Goal: Task Accomplishment & Management: Use online tool/utility

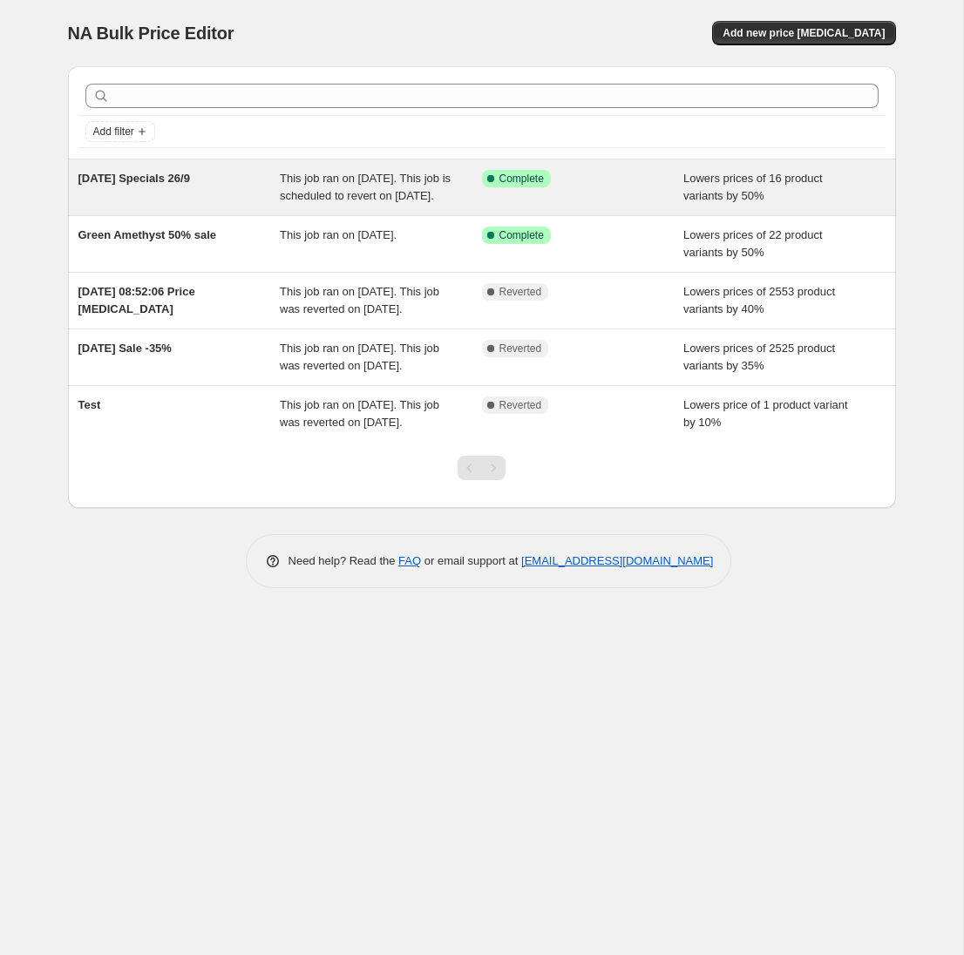
click at [142, 178] on span "[DATE] Specials 26/9" at bounding box center [134, 178] width 112 height 13
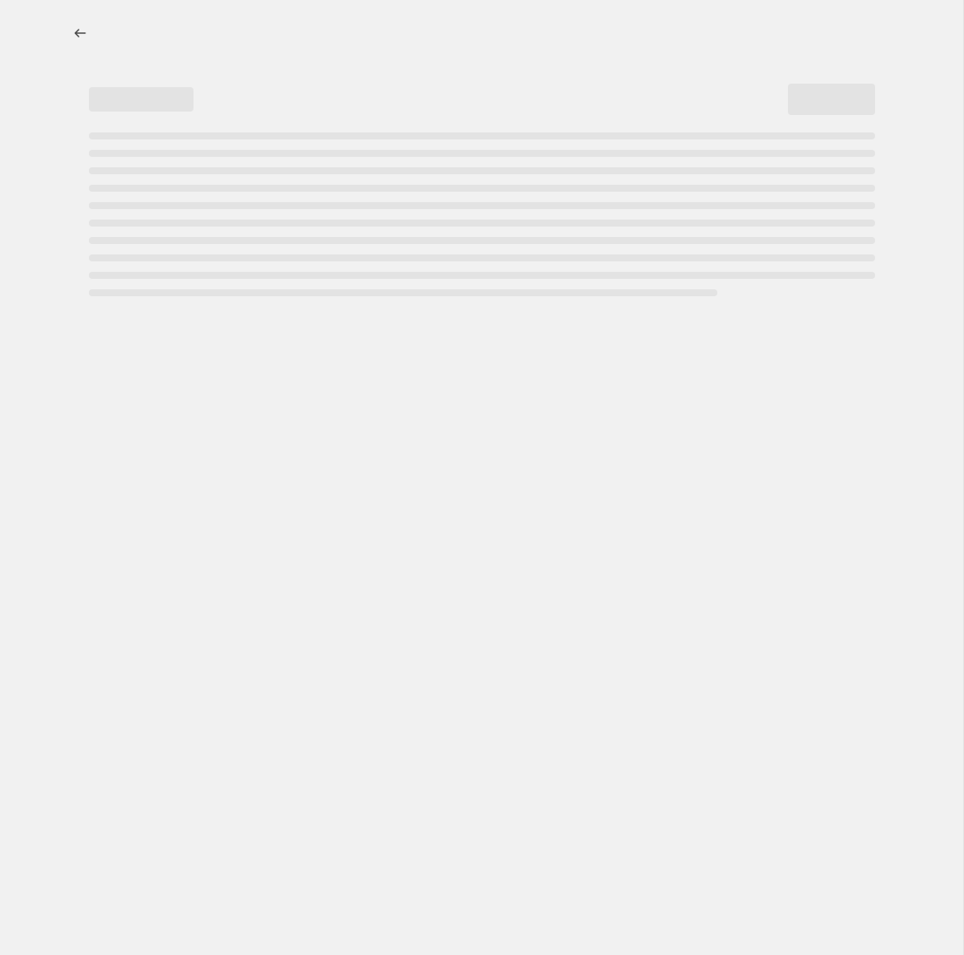
select select "percentage"
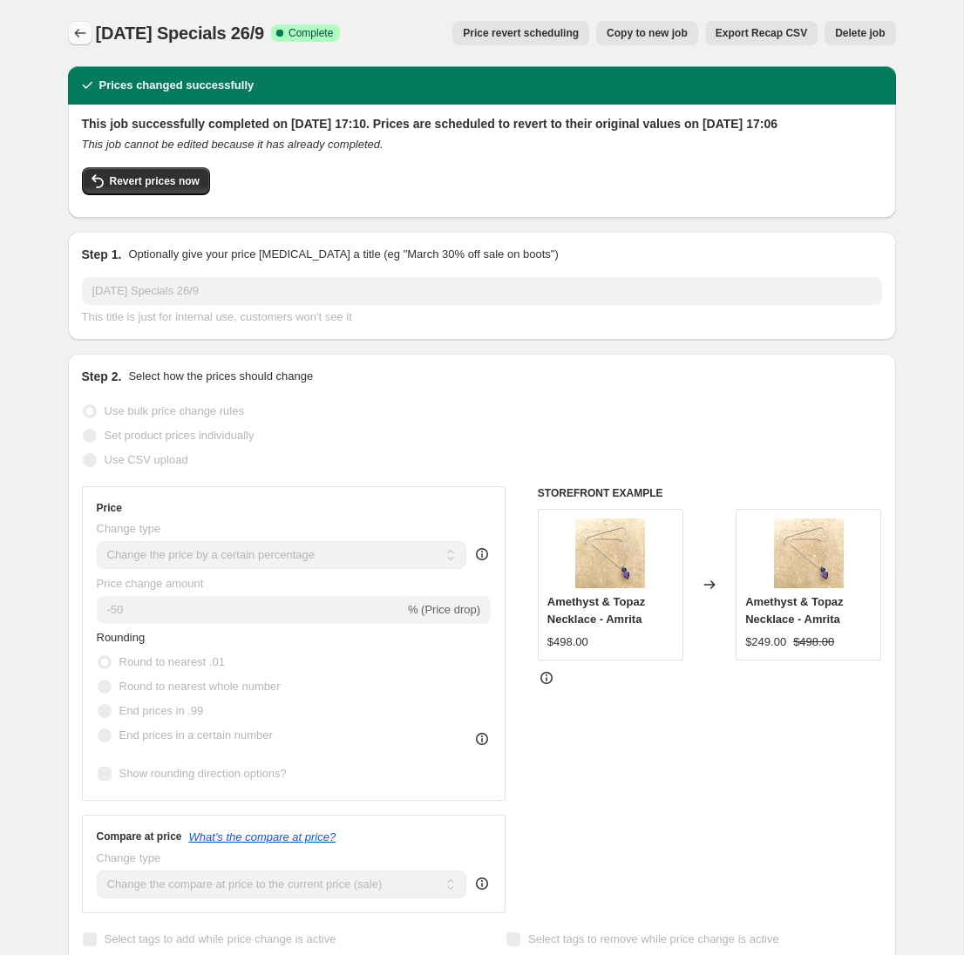
click at [78, 31] on icon "Price change jobs" at bounding box center [79, 32] width 17 height 17
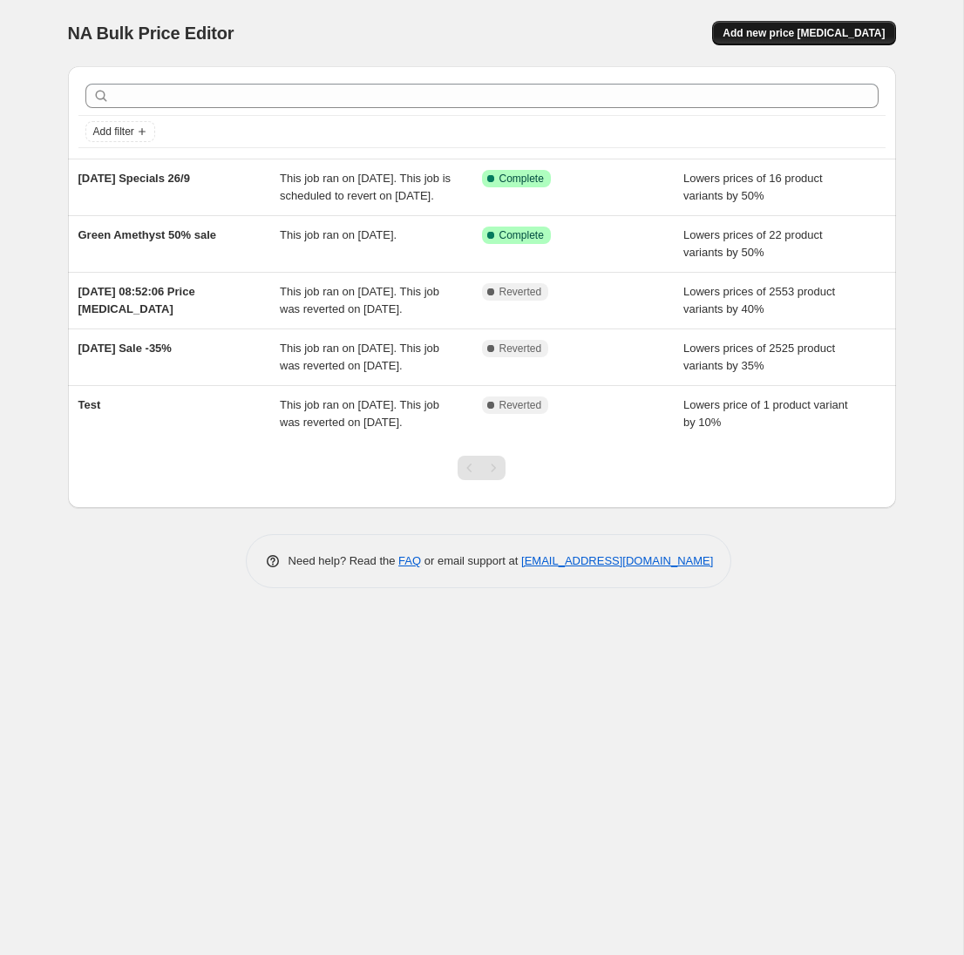
click at [812, 31] on span "Add new price [MEDICAL_DATA]" at bounding box center [804, 33] width 162 height 14
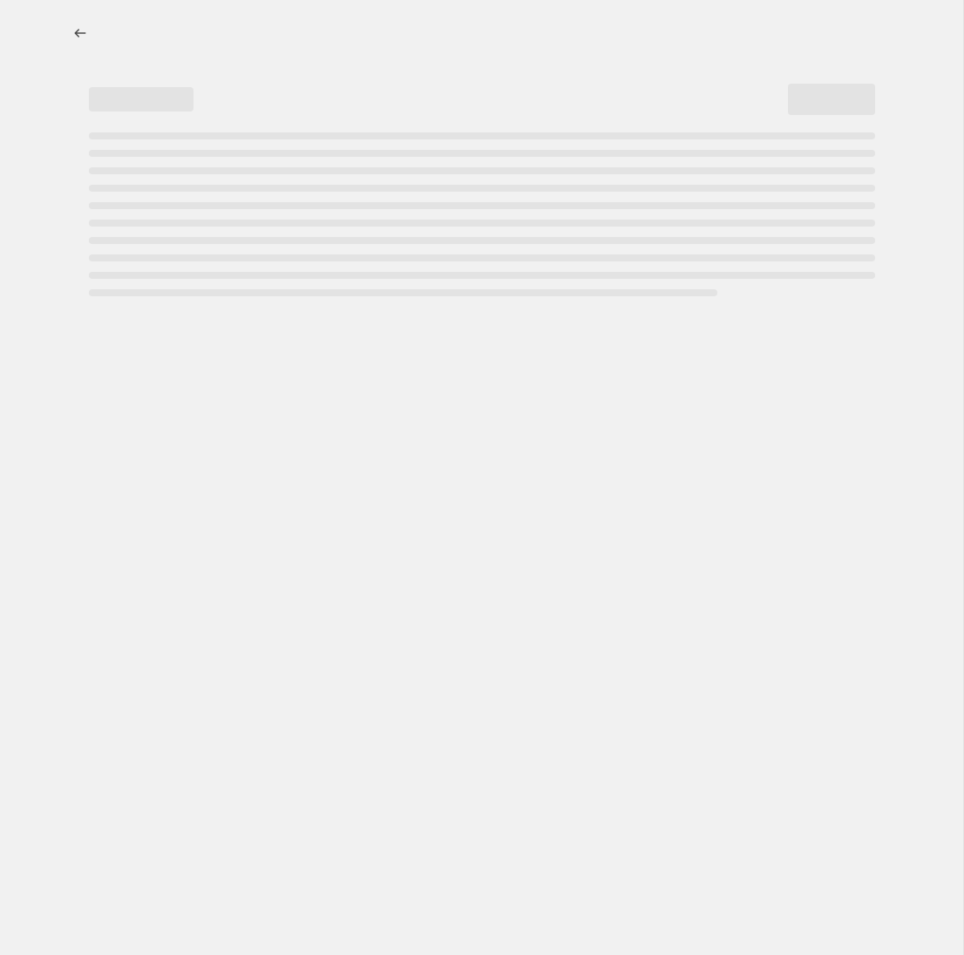
select select "percentage"
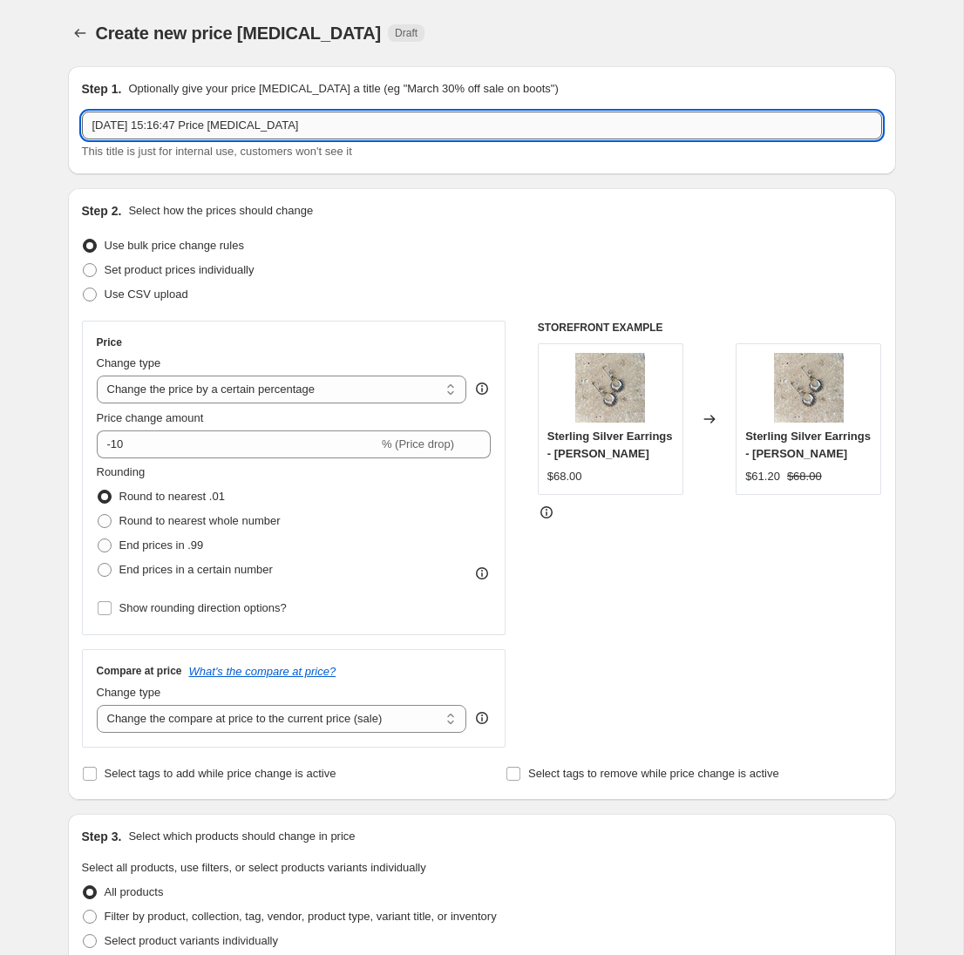
drag, startPoint x: 352, startPoint y: 129, endPoint x: 102, endPoint y: 133, distance: 250.2
click at [64, 132] on div "Step 1. Optionally give your price [MEDICAL_DATA] a title (eg "March 30% off sa…" at bounding box center [475, 844] width 842 height 1584
type input "[DATE] Specials 3/10"
click at [449, 391] on select "Change the price to a certain amount Change the price by a certain amount Chang…" at bounding box center [282, 390] width 370 height 28
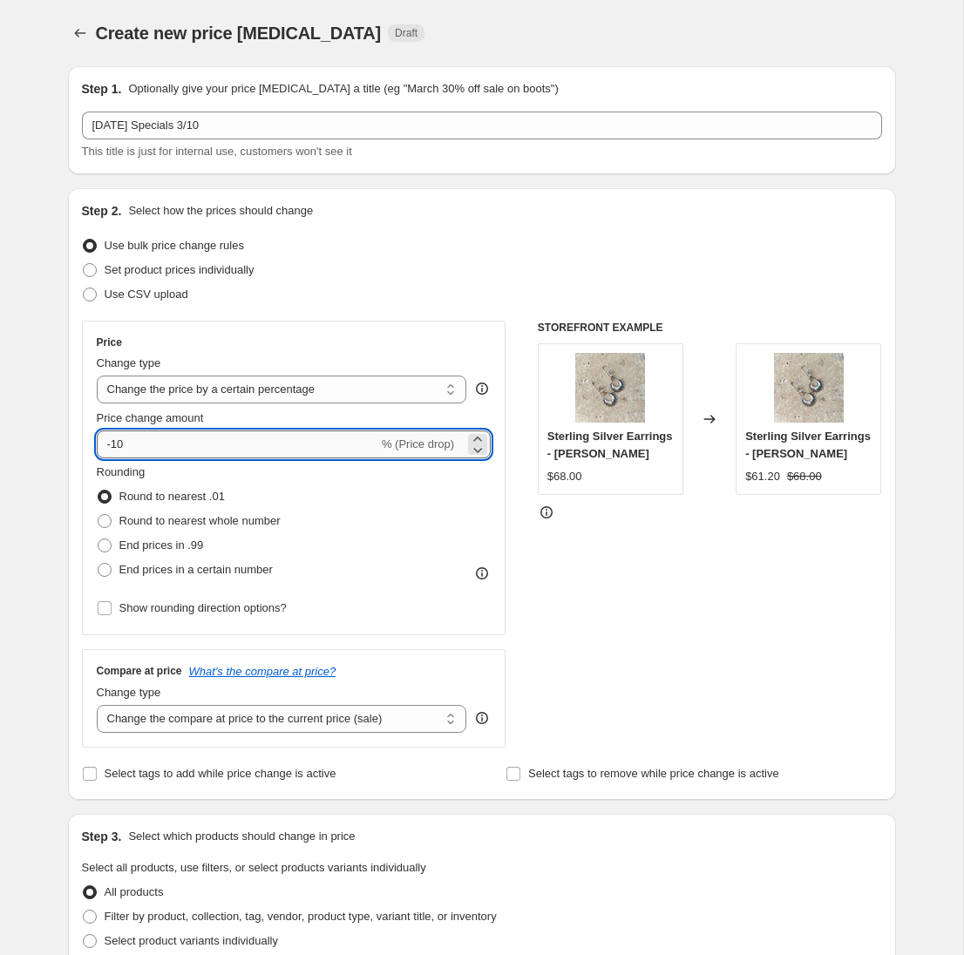
click at [240, 447] on input "-10" at bounding box center [238, 445] width 282 height 28
type input "-1"
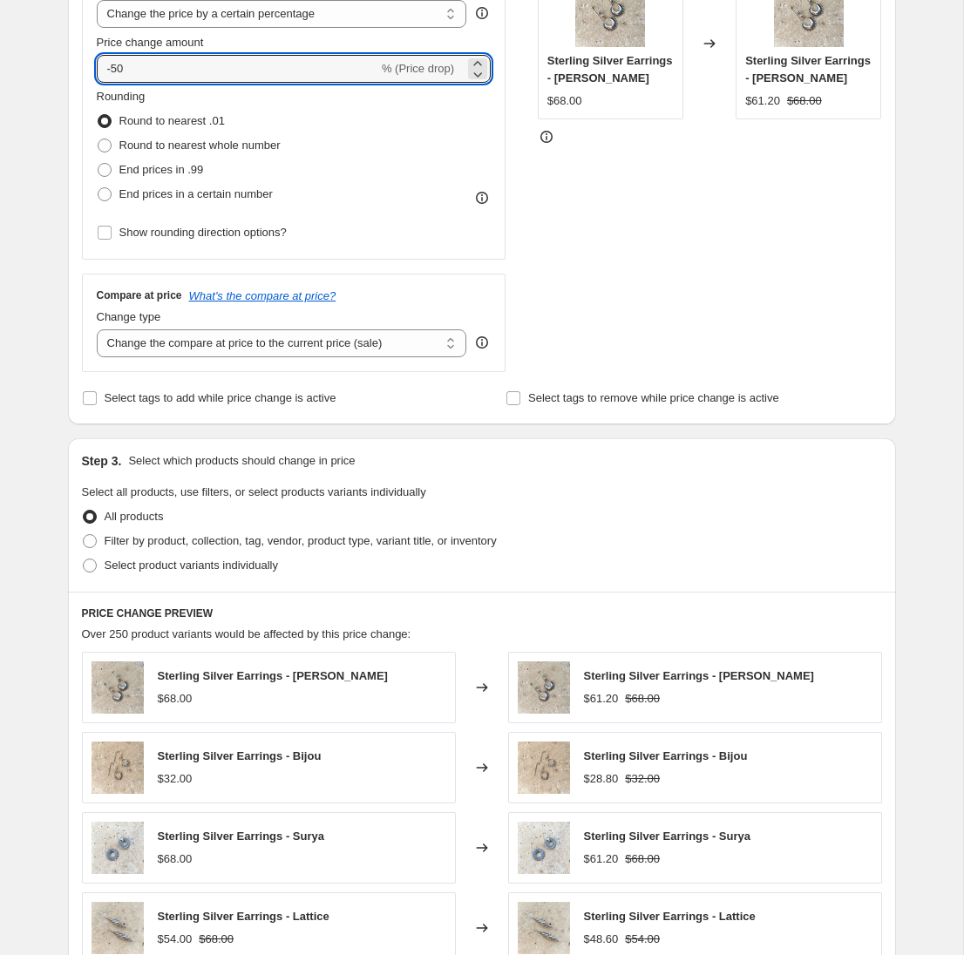
scroll to position [389, 0]
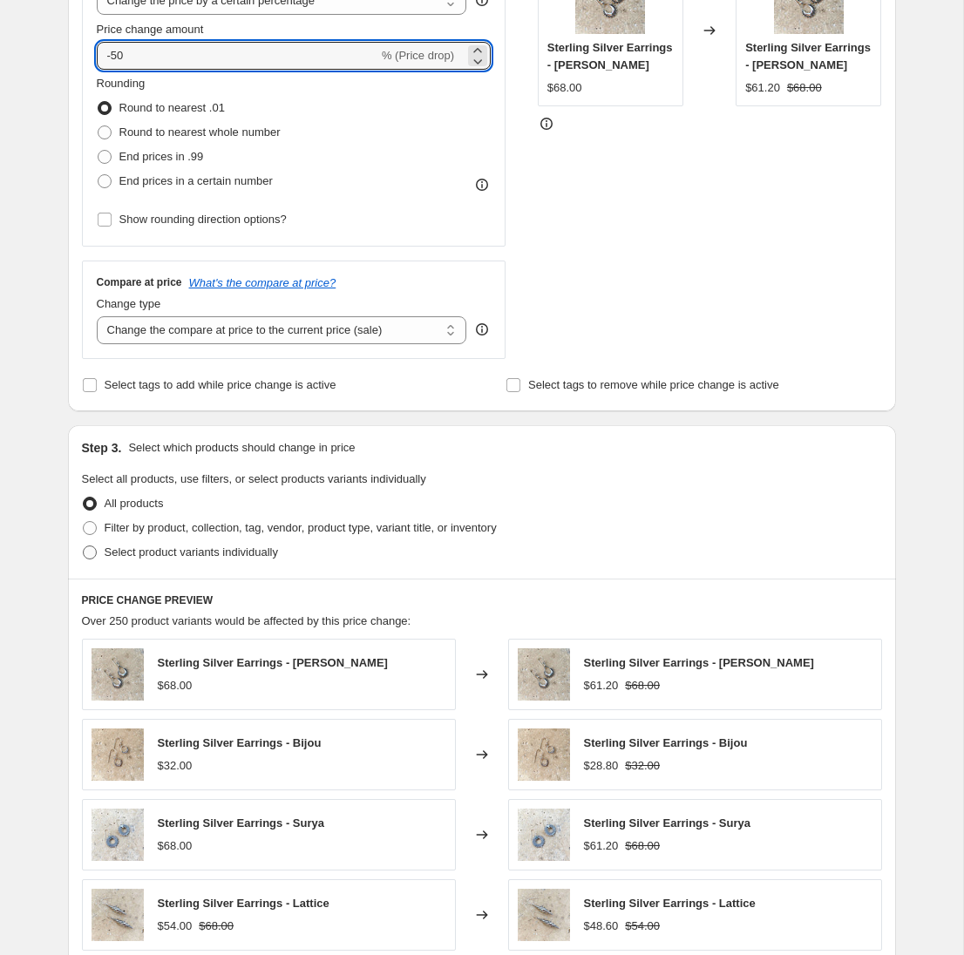
type input "-50"
drag, startPoint x: 89, startPoint y: 552, endPoint x: 124, endPoint y: 568, distance: 38.6
click at [89, 552] on span at bounding box center [90, 553] width 14 height 14
click at [84, 547] on input "Select product variants individually" at bounding box center [83, 546] width 1 height 1
radio input "true"
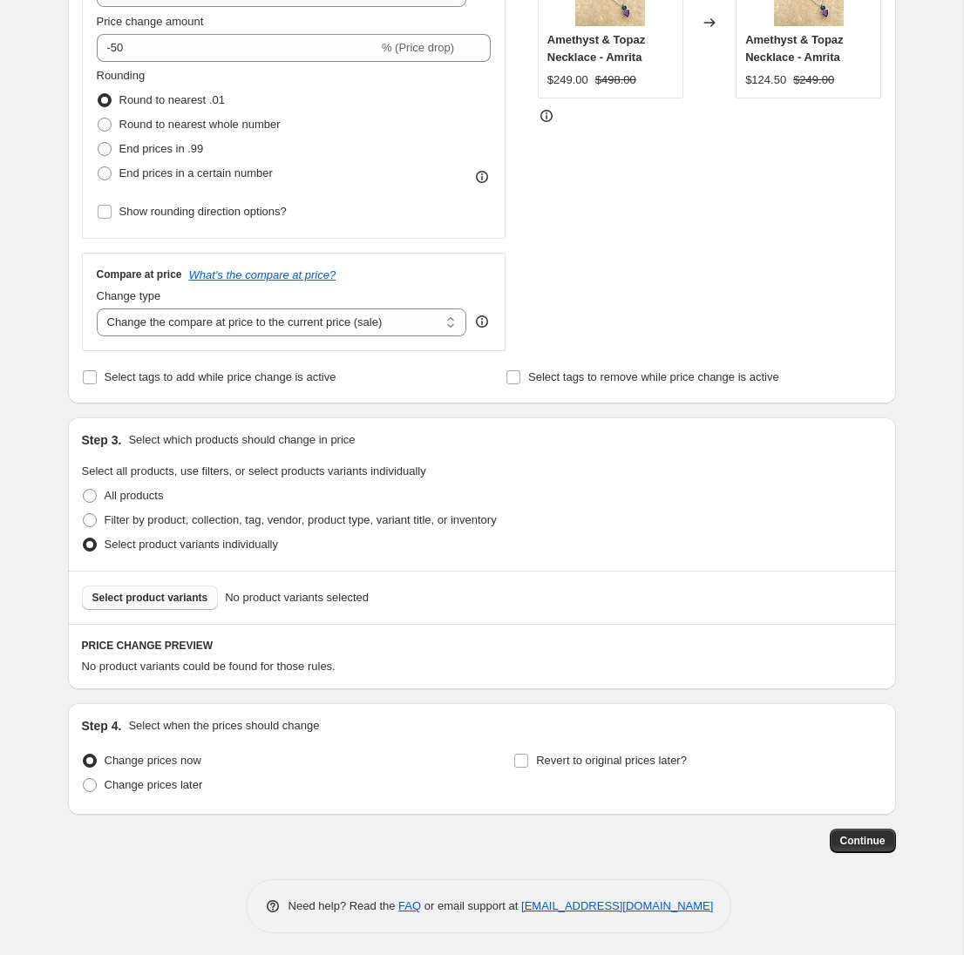
click at [187, 605] on span "Select product variants" at bounding box center [150, 598] width 116 height 14
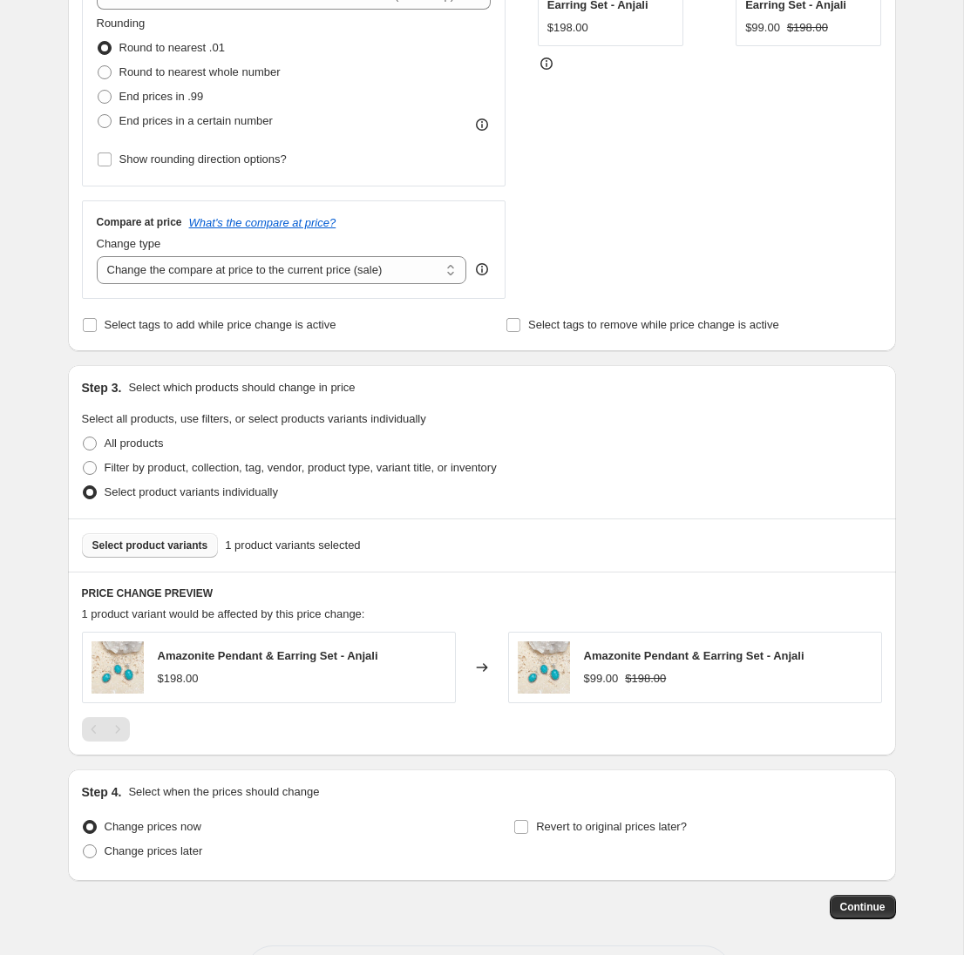
scroll to position [450, 0]
click at [165, 545] on span "Select product variants" at bounding box center [150, 545] width 116 height 14
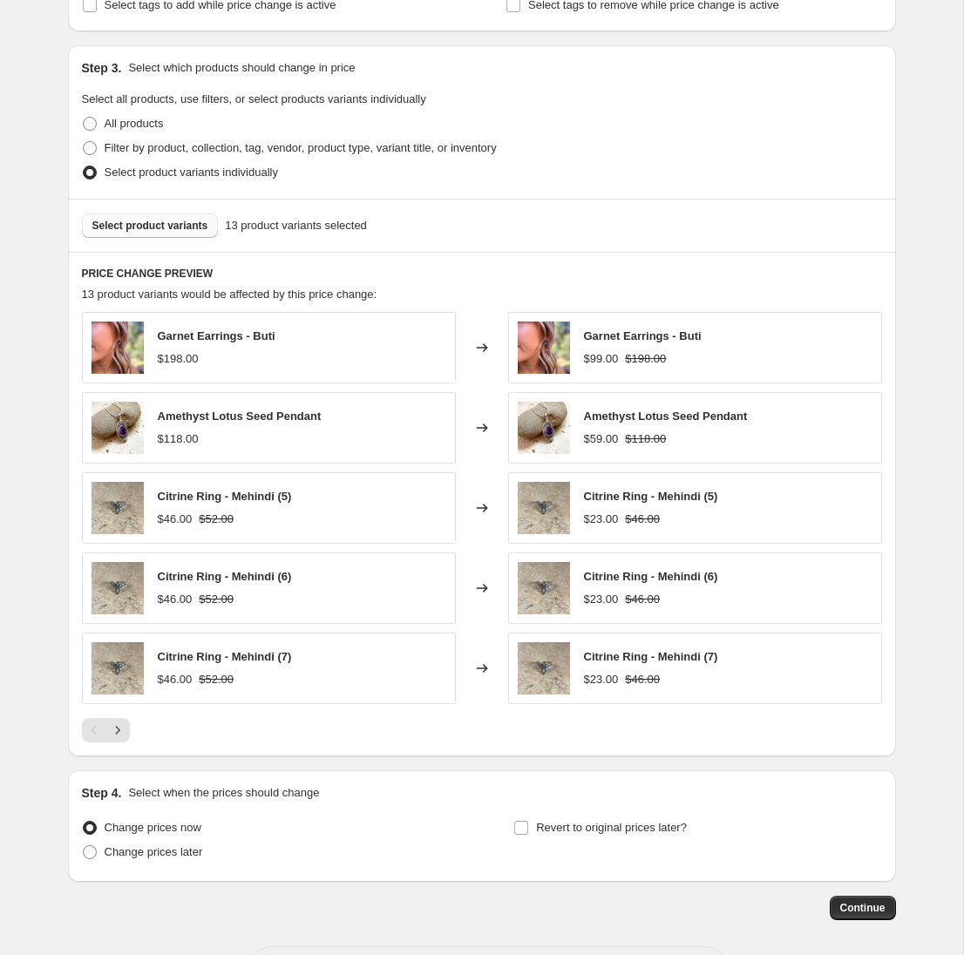
scroll to position [772, 0]
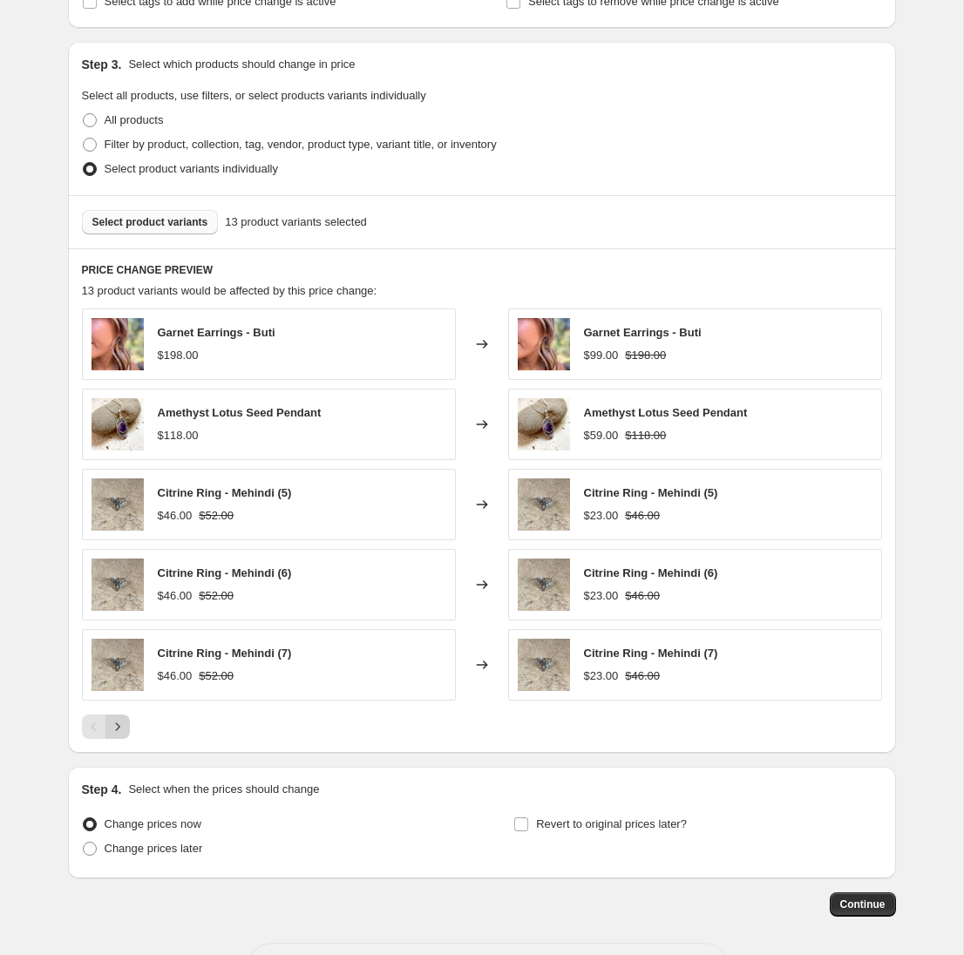
click at [116, 724] on icon "Next" at bounding box center [117, 726] width 17 height 17
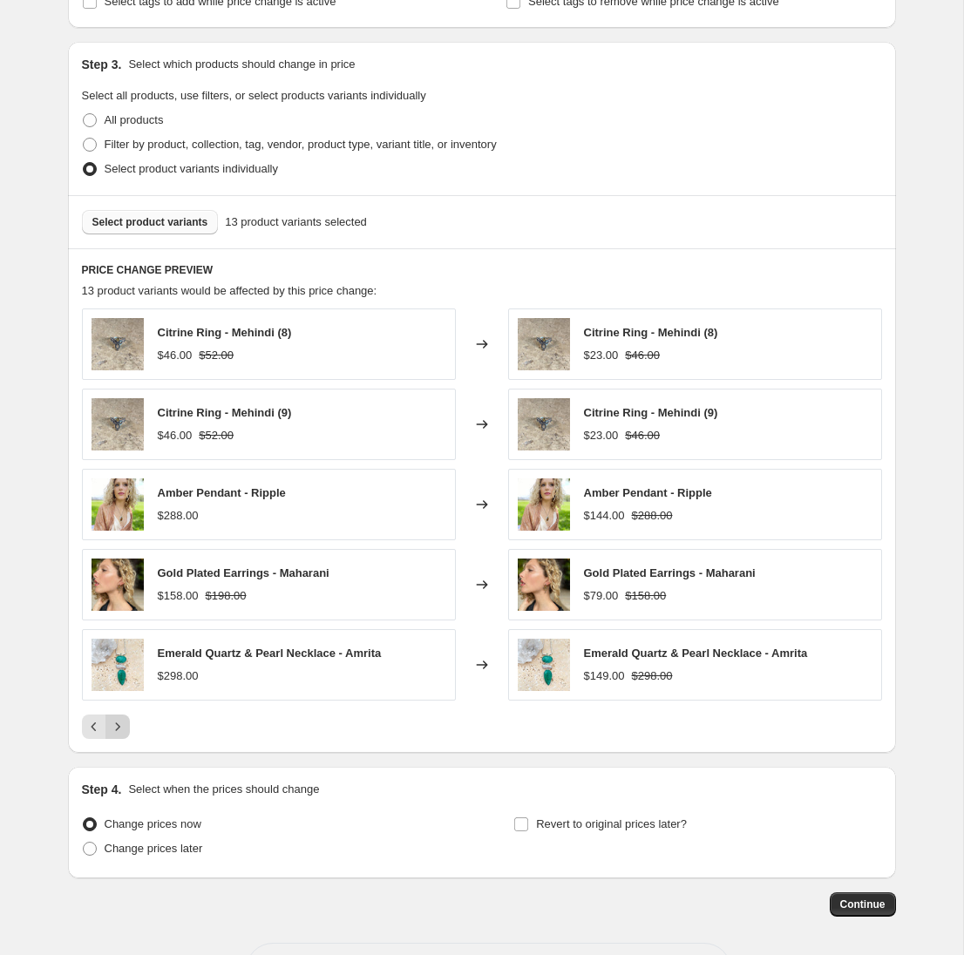
click at [119, 725] on icon "Next" at bounding box center [117, 726] width 17 height 17
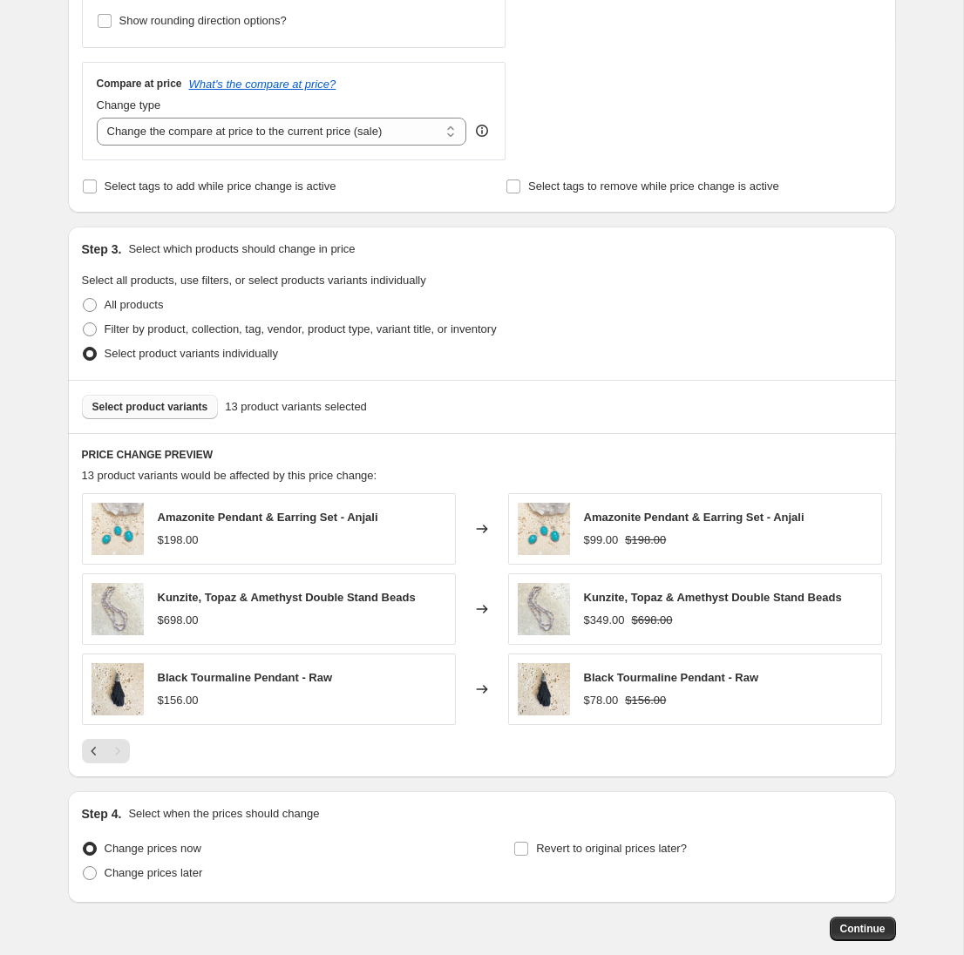
scroll to position [577, 0]
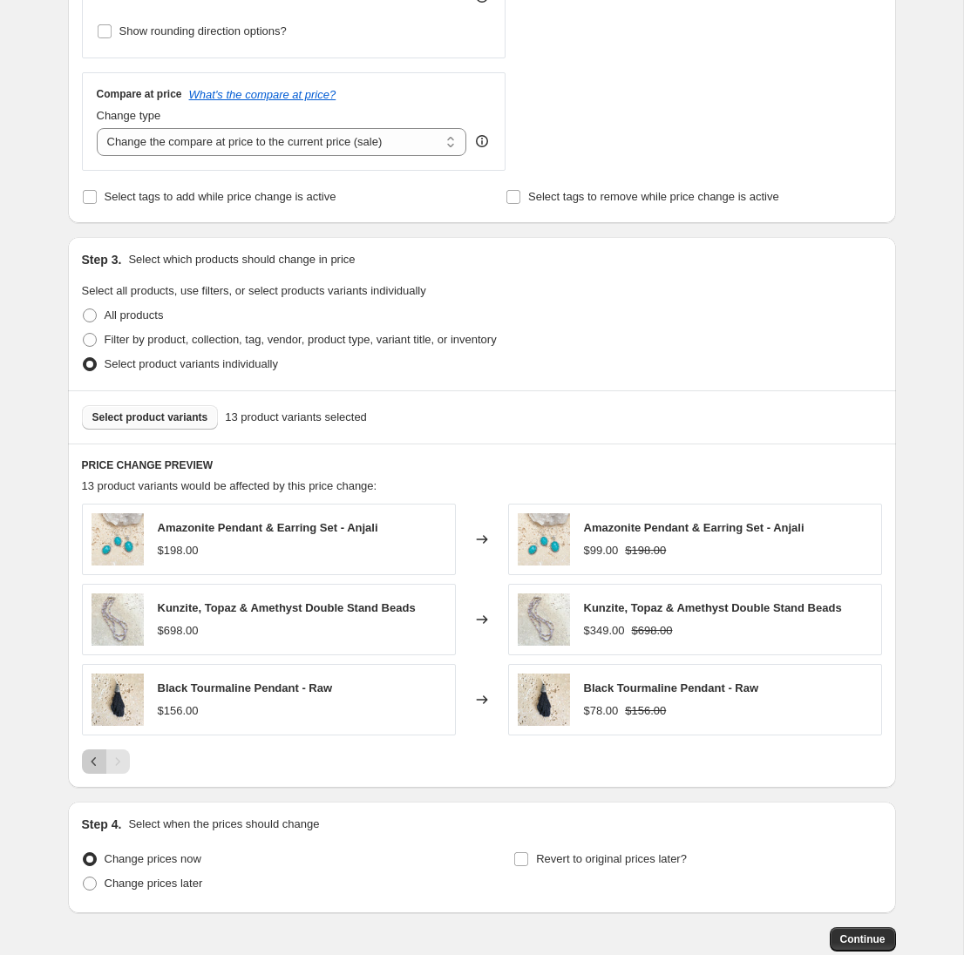
click at [96, 765] on icon "Previous" at bounding box center [93, 761] width 17 height 17
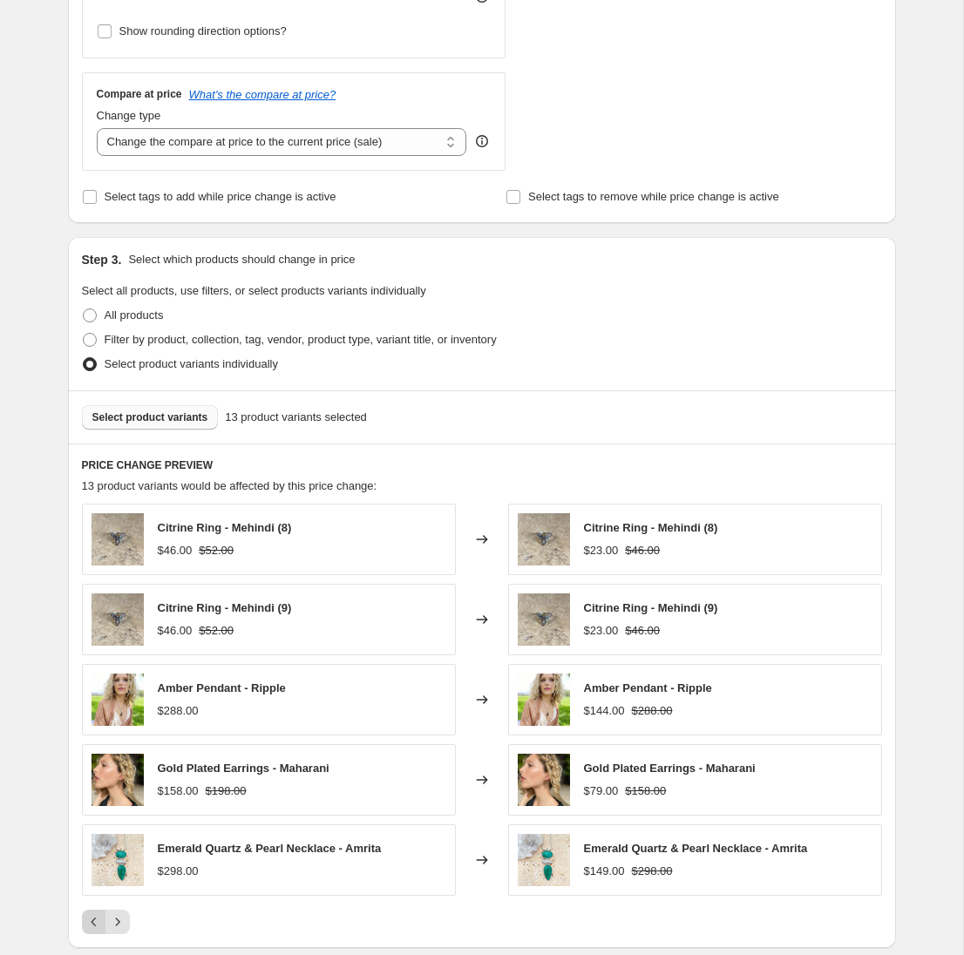
click at [92, 922] on icon "Previous" at bounding box center [93, 922] width 17 height 17
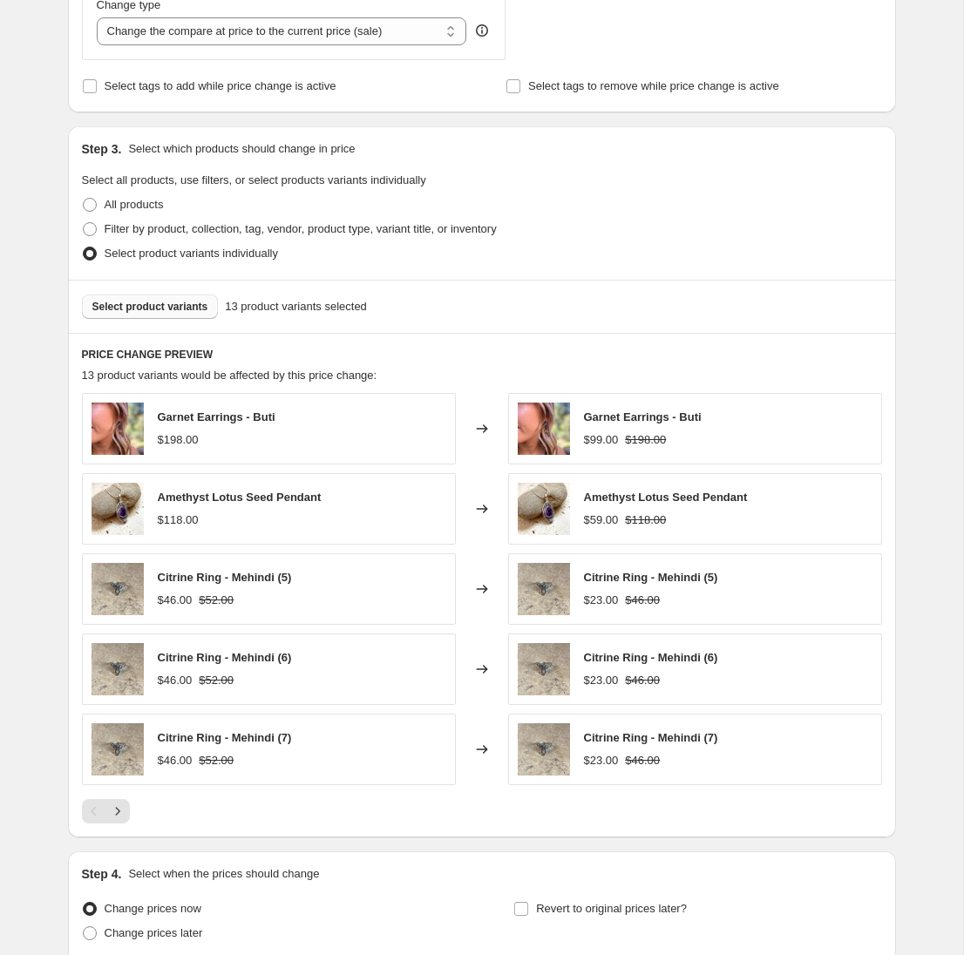
scroll to position [840, 0]
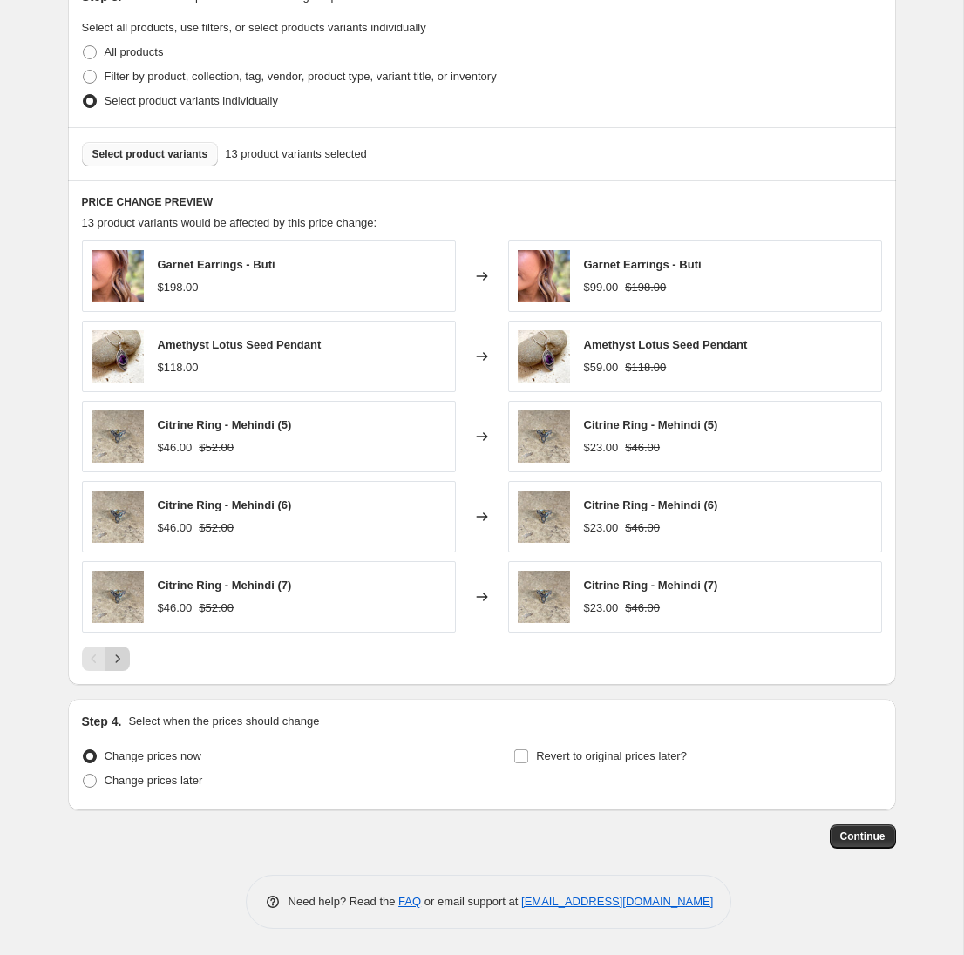
click at [117, 659] on icon "Next" at bounding box center [117, 658] width 17 height 17
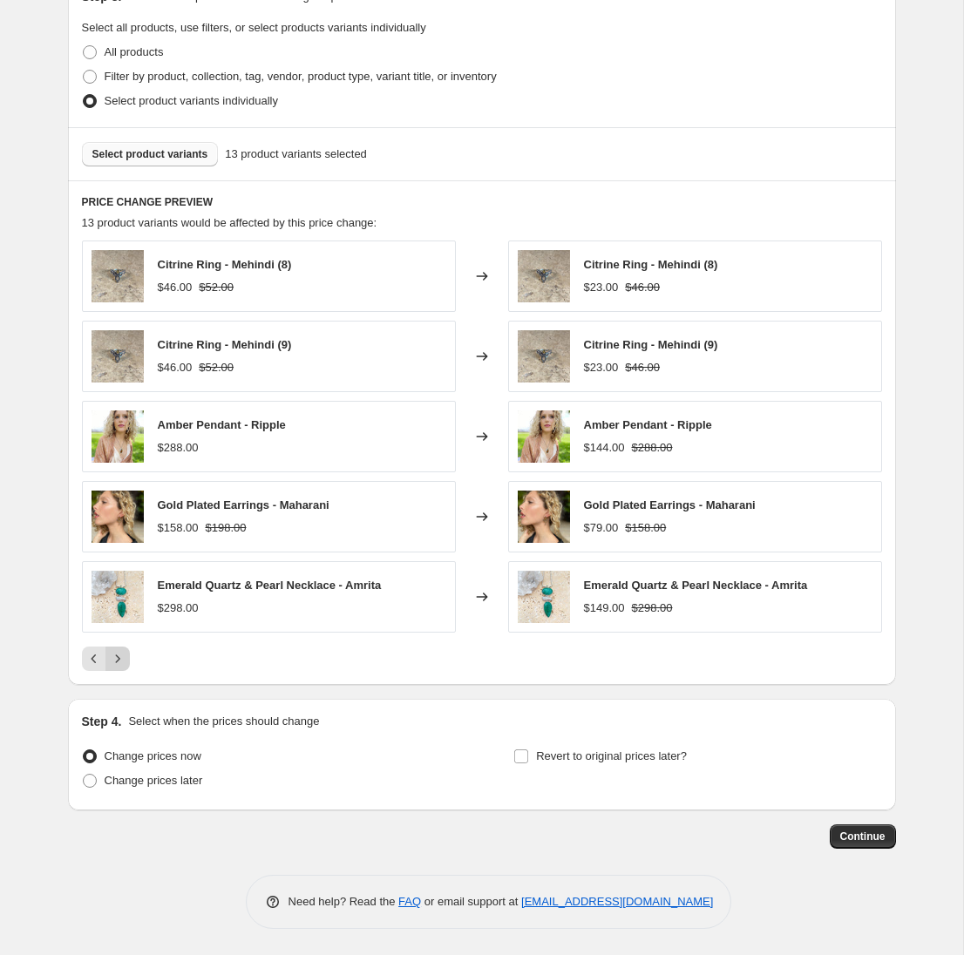
click at [119, 656] on icon "Next" at bounding box center [117, 658] width 17 height 17
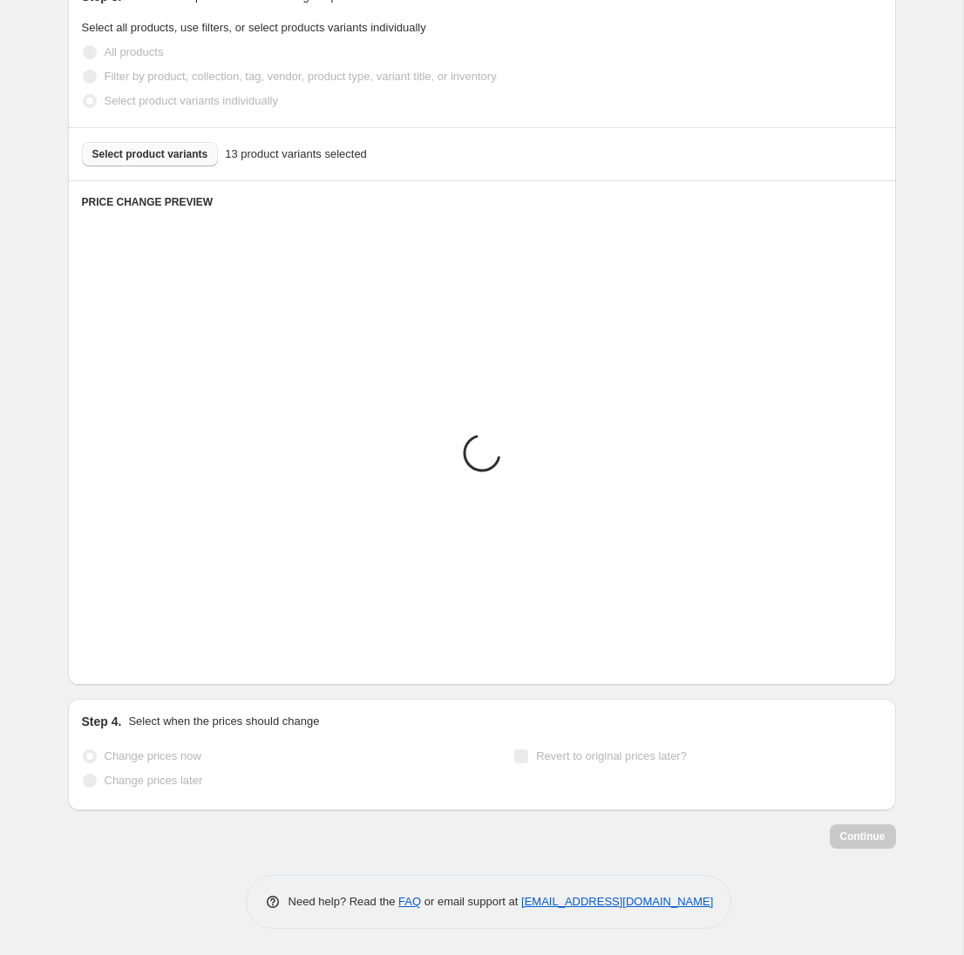
scroll to position [680, 0]
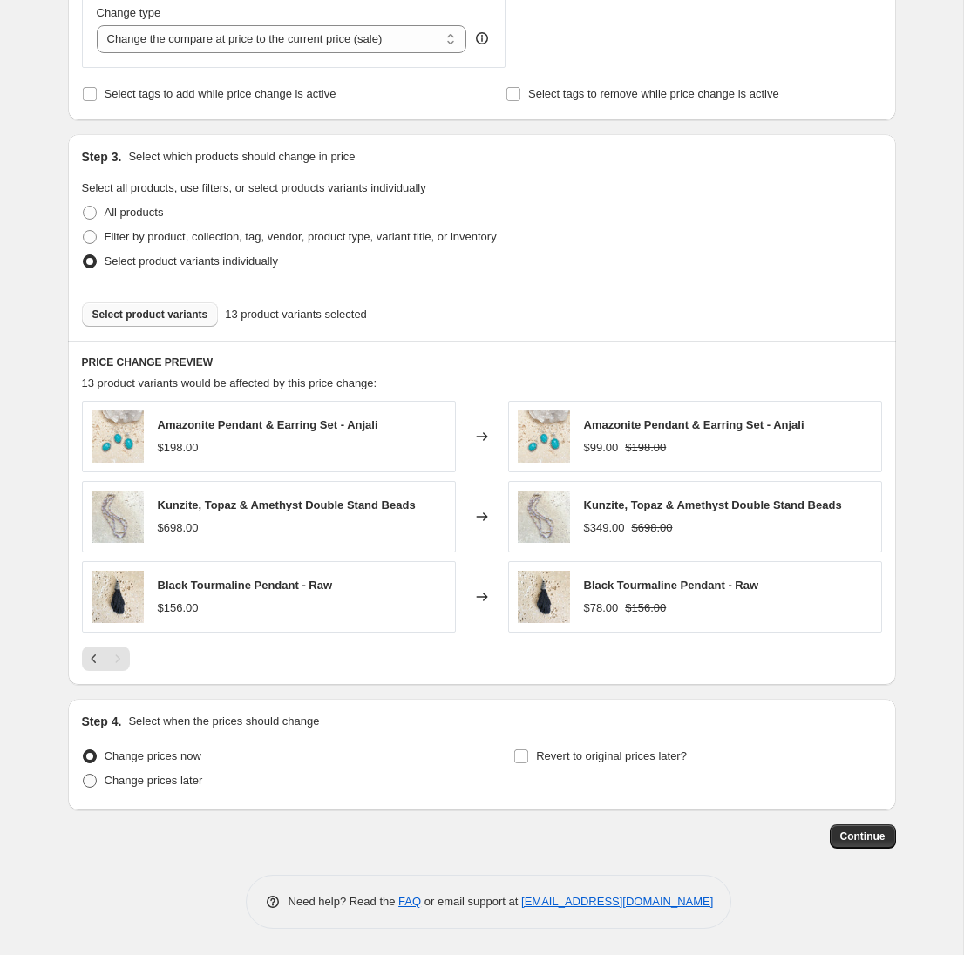
click at [93, 782] on span at bounding box center [90, 781] width 14 height 14
click at [84, 775] on input "Change prices later" at bounding box center [83, 774] width 1 height 1
radio input "true"
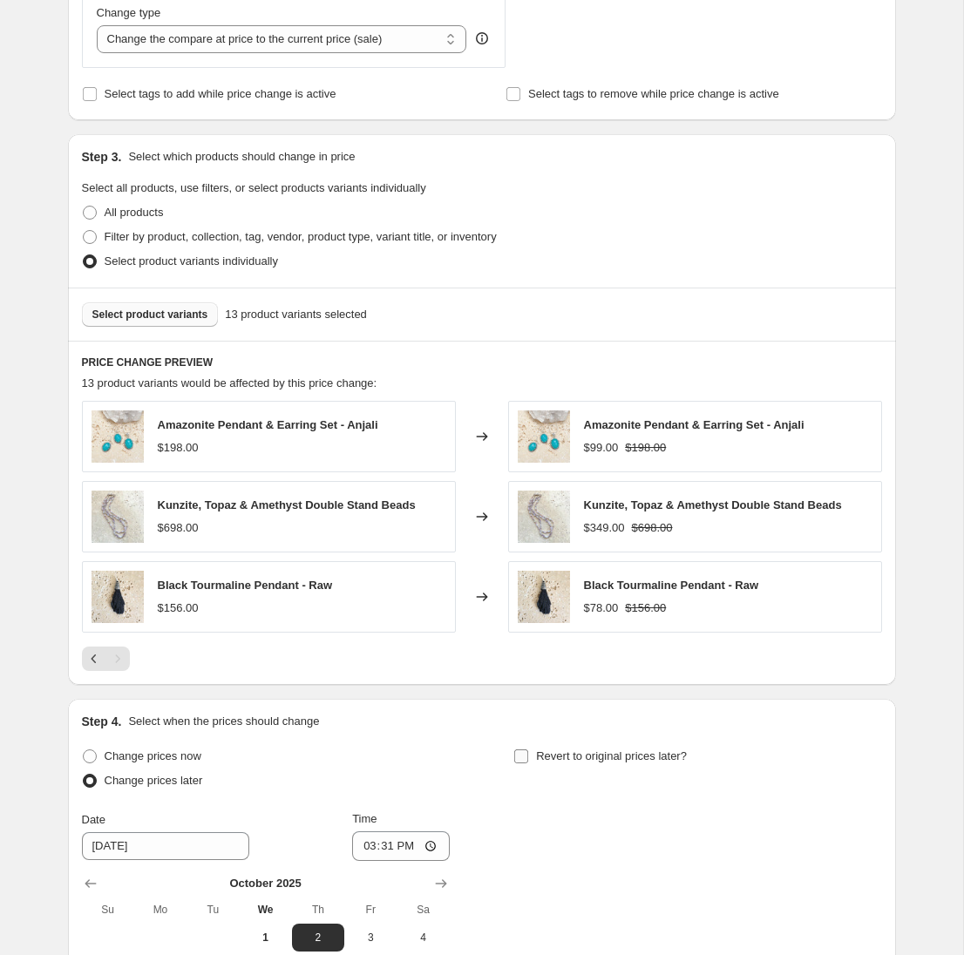
click at [523, 756] on input "Revert to original prices later?" at bounding box center [521, 757] width 14 height 14
checkbox input "true"
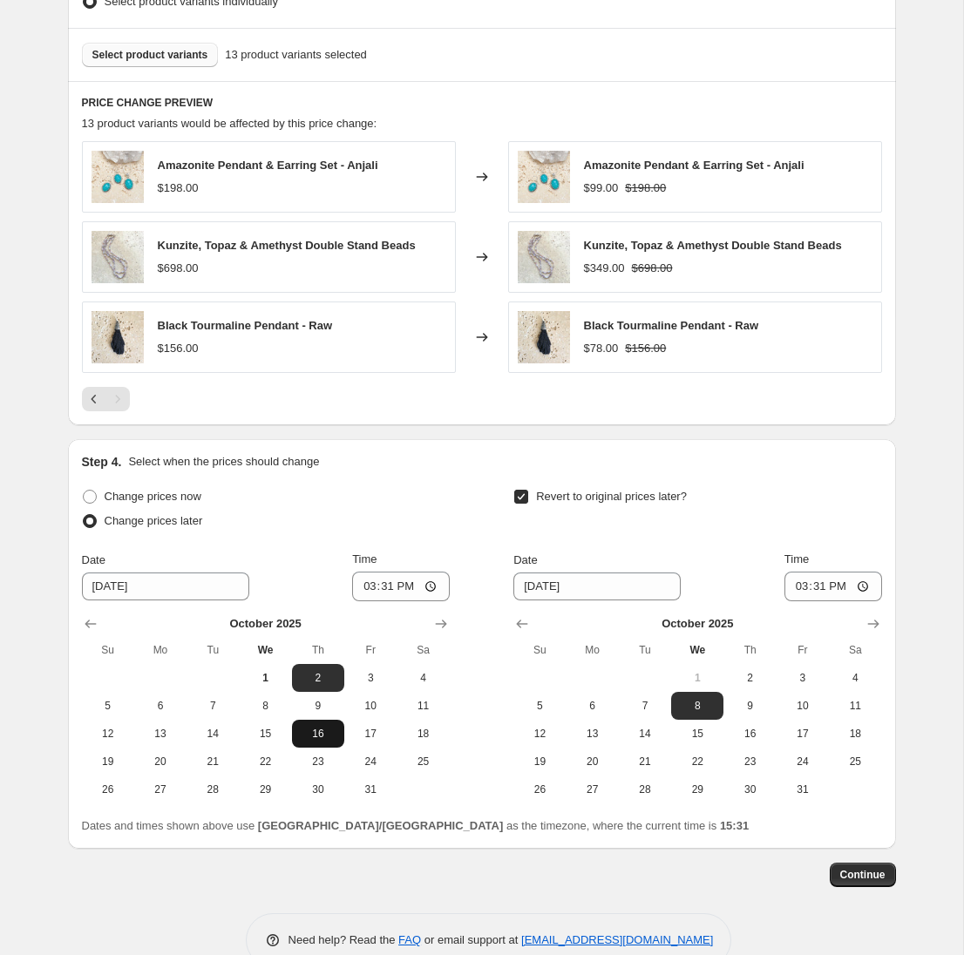
scroll to position [978, 0]
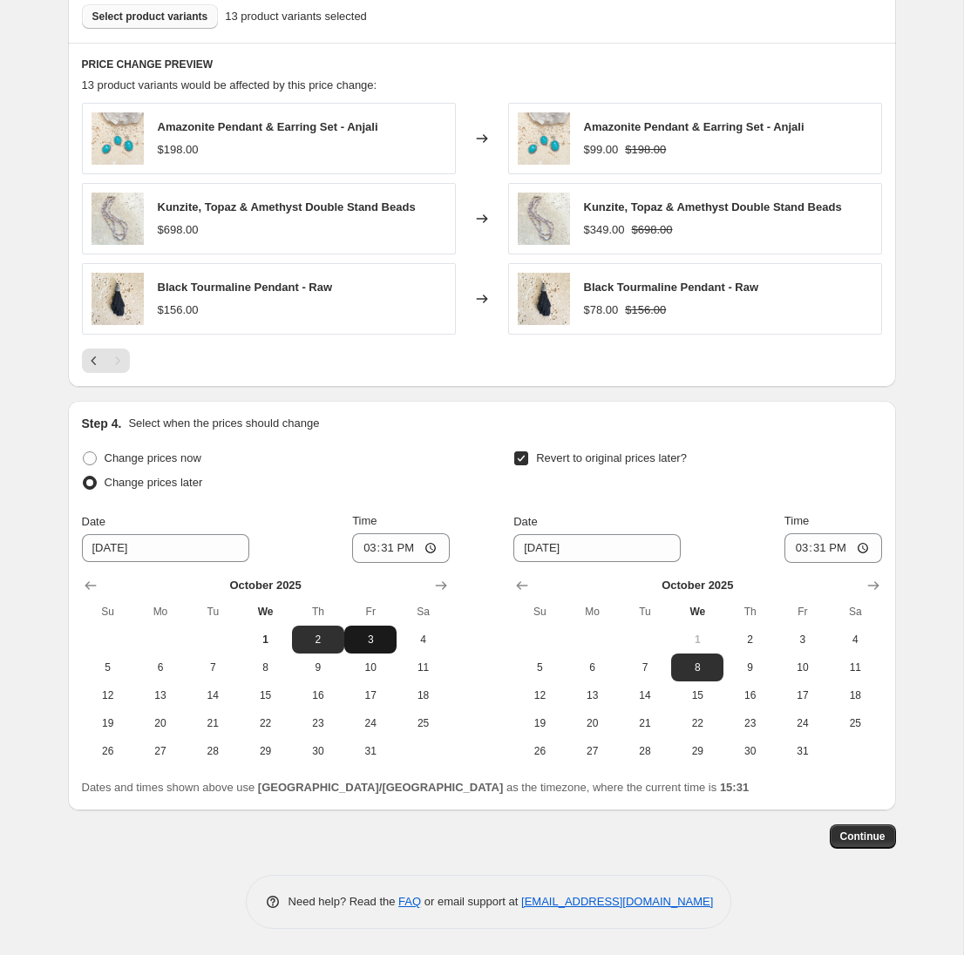
click at [368, 640] on span "3" at bounding box center [370, 640] width 38 height 14
type input "[DATE]"
click at [412, 548] on input "15:31" at bounding box center [401, 548] width 98 height 30
click at [409, 553] on input "21:00" at bounding box center [401, 548] width 98 height 30
type input "09:00"
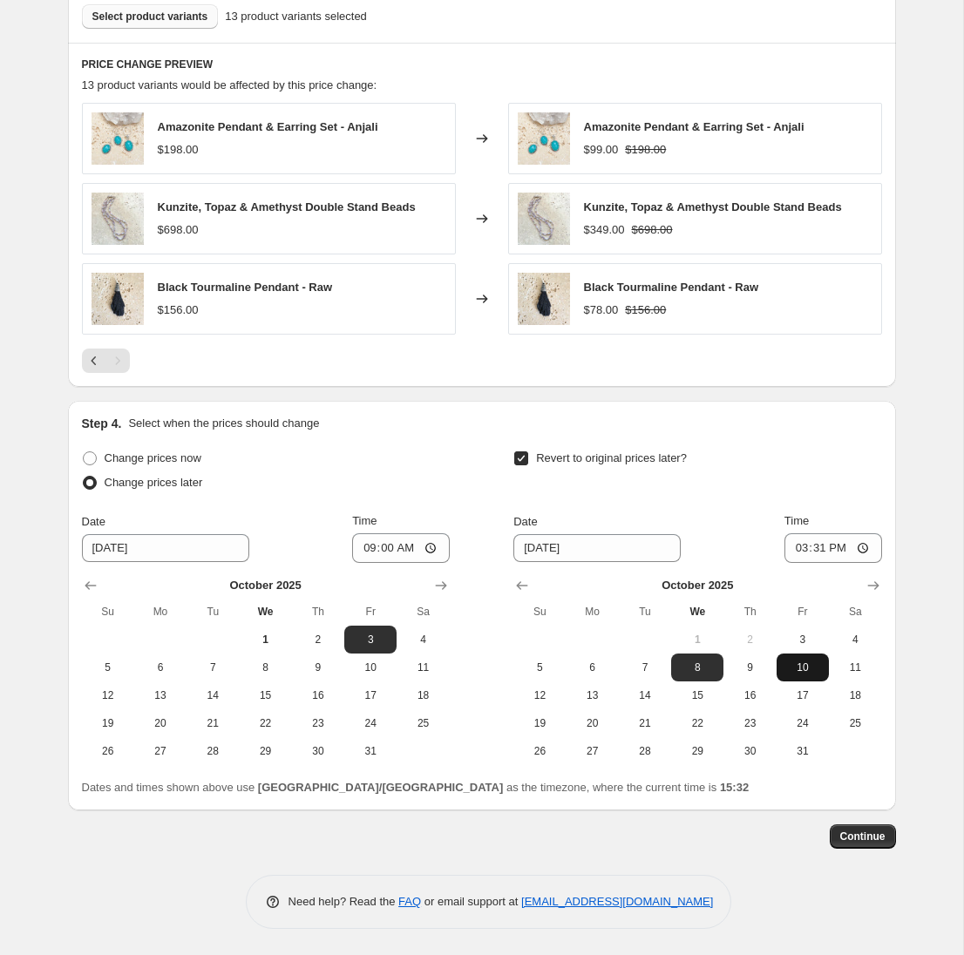
click at [804, 668] on span "10" at bounding box center [803, 668] width 38 height 14
type input "[DATE]"
click at [832, 548] on input "15:31" at bounding box center [834, 548] width 98 height 30
drag, startPoint x: 798, startPoint y: 548, endPoint x: 819, endPoint y: 560, distance: 24.2
click at [798, 548] on input "15:31" at bounding box center [834, 548] width 98 height 30
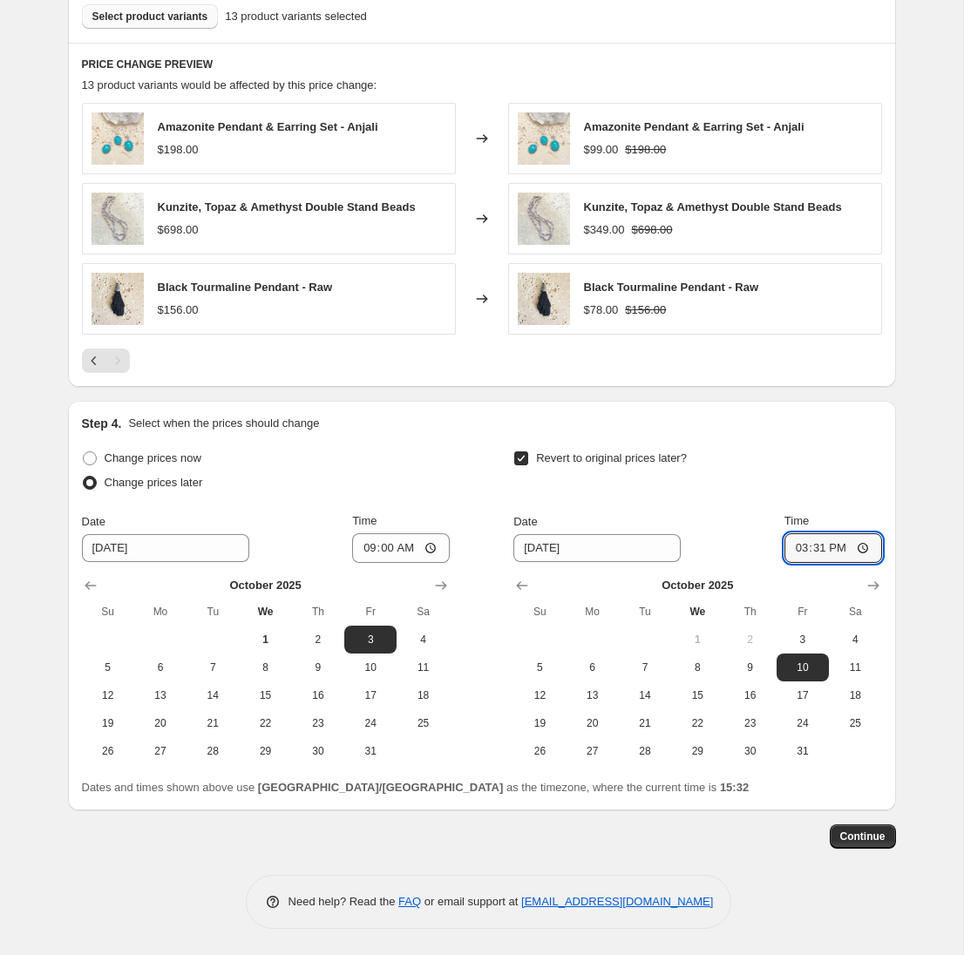
type input "21:31"
click at [867, 838] on span "Continue" at bounding box center [862, 837] width 45 height 14
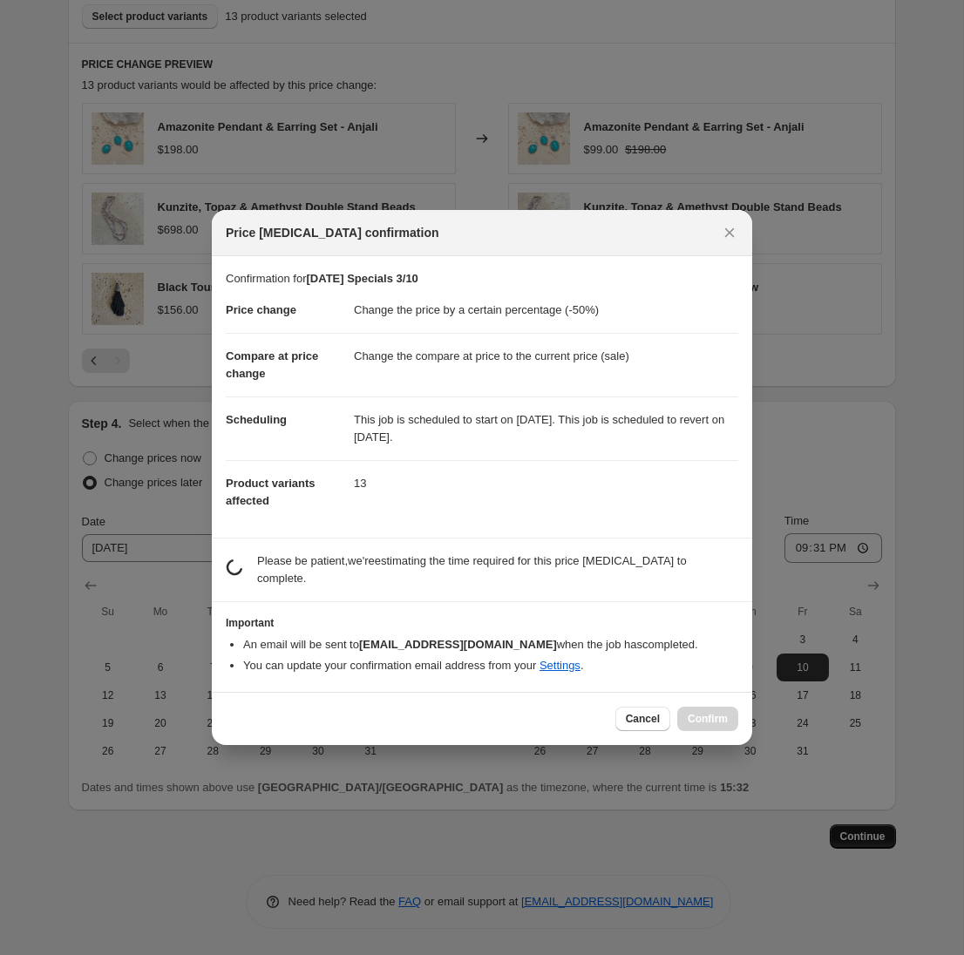
scroll to position [0, 0]
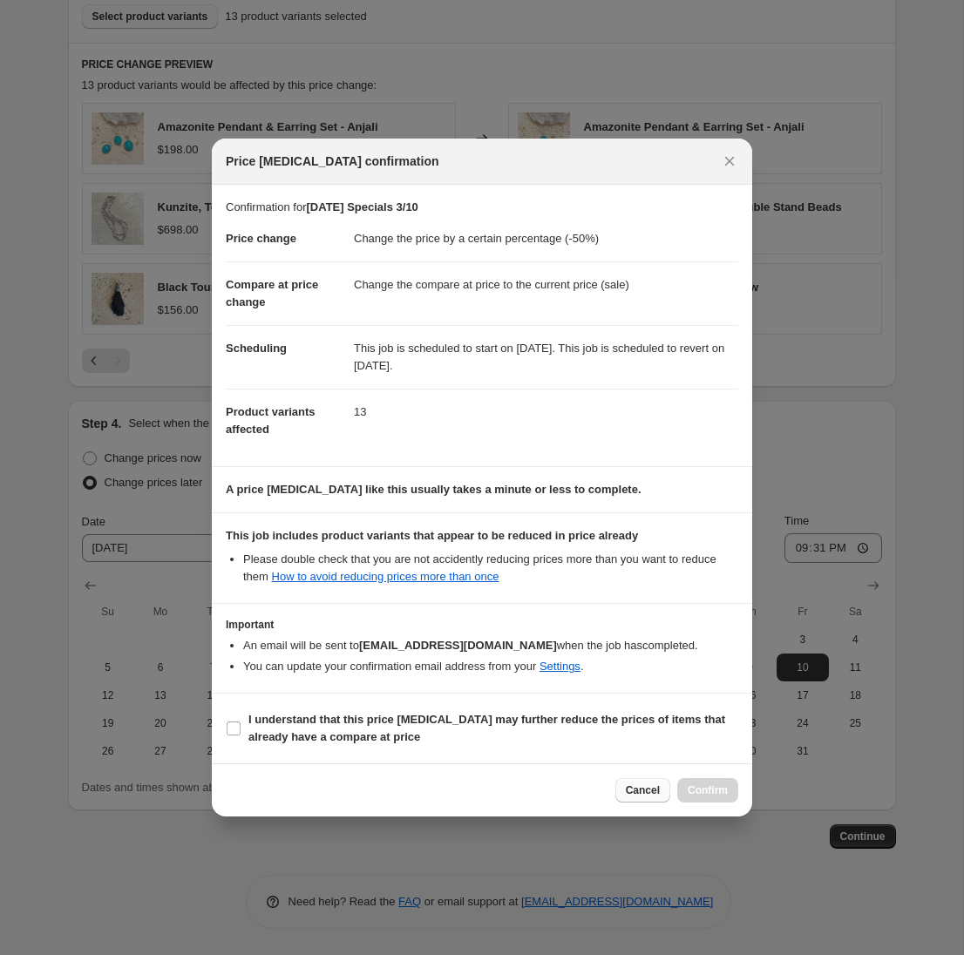
click at [649, 792] on span "Cancel" at bounding box center [643, 791] width 34 height 14
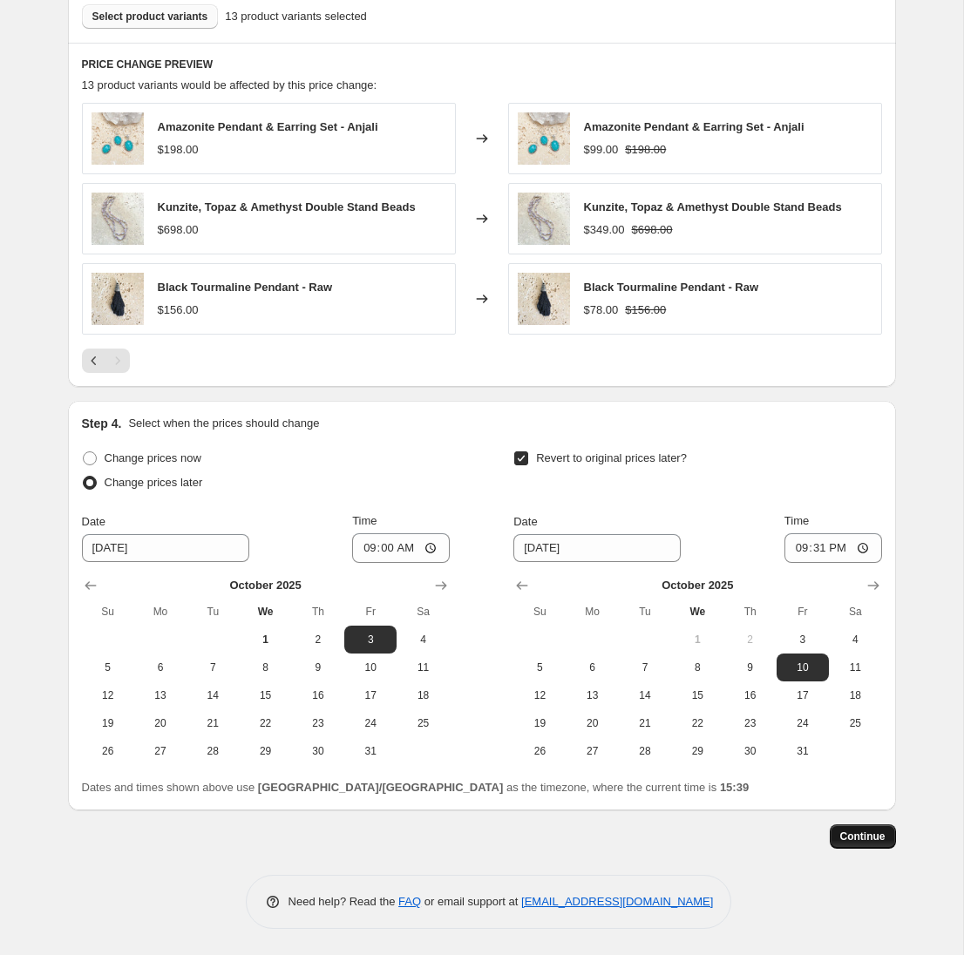
click at [866, 839] on span "Continue" at bounding box center [862, 837] width 45 height 14
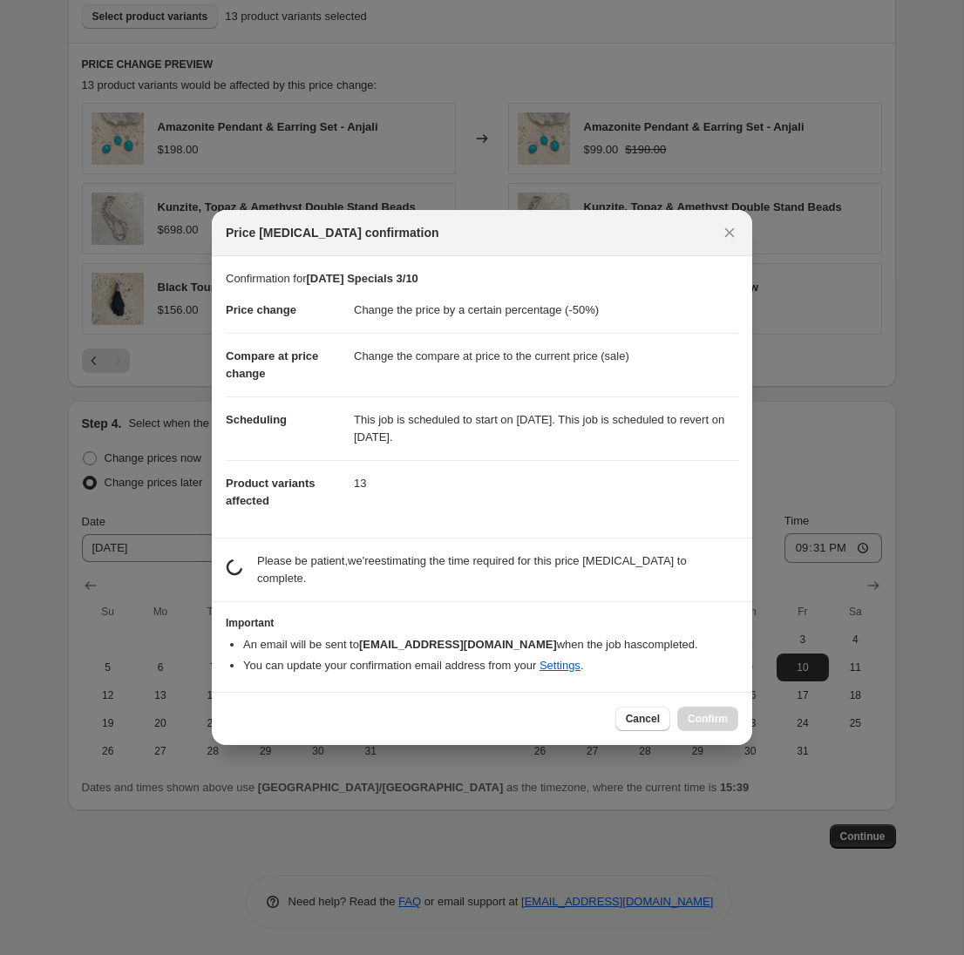
scroll to position [0, 0]
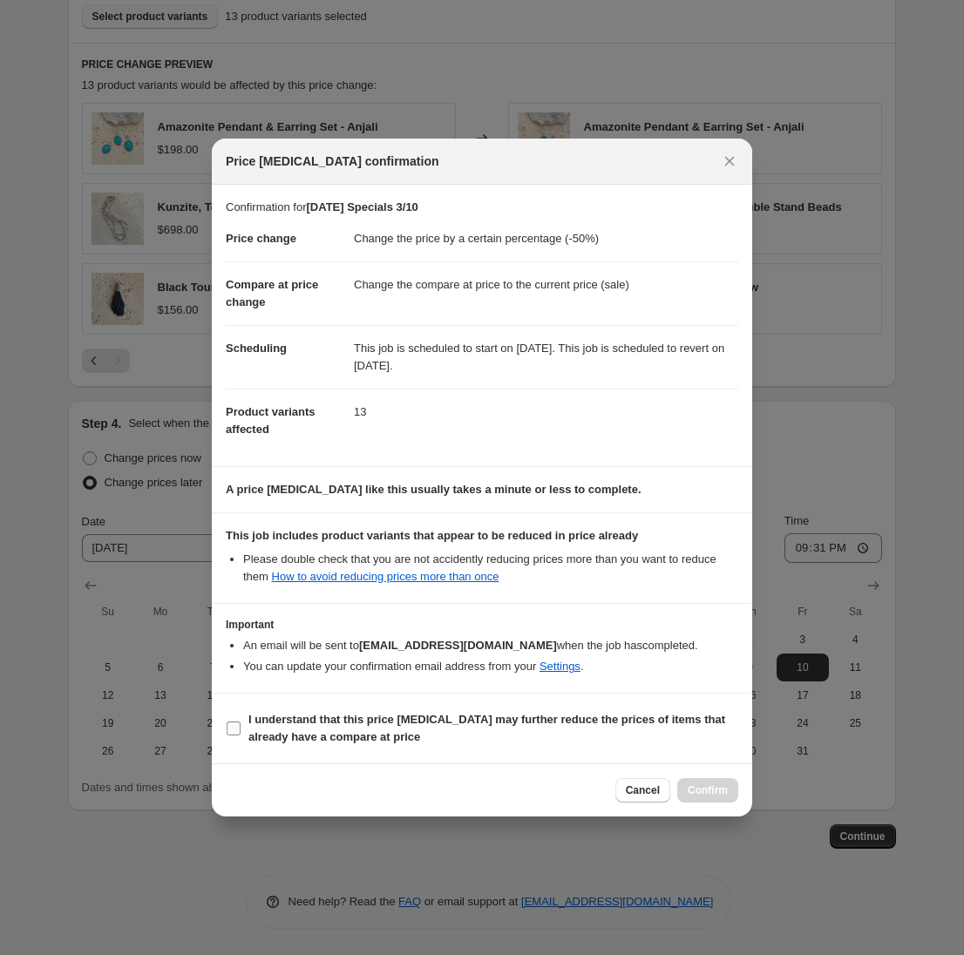
click at [234, 729] on input "I understand that this price [MEDICAL_DATA] may further reduce the prices of it…" at bounding box center [234, 729] width 14 height 14
checkbox input "true"
click at [710, 788] on span "Confirm" at bounding box center [708, 791] width 40 height 14
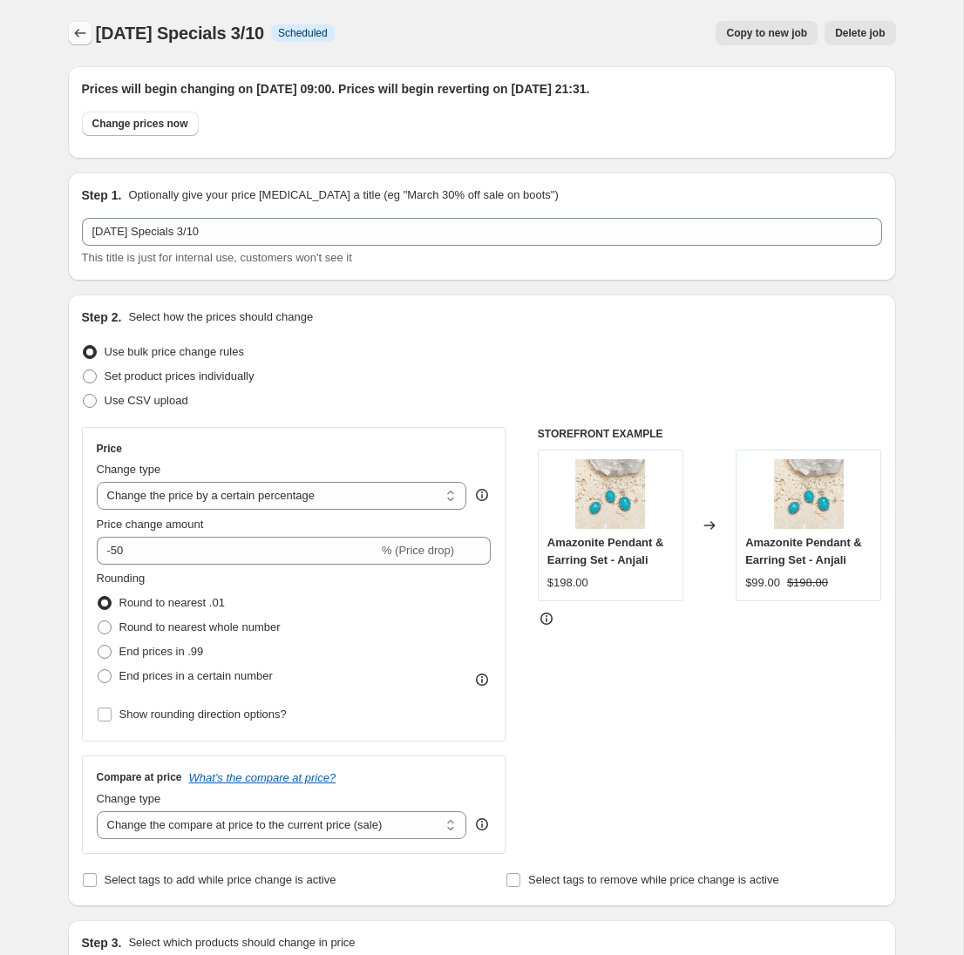
click at [77, 31] on icon "Price change jobs" at bounding box center [79, 33] width 11 height 9
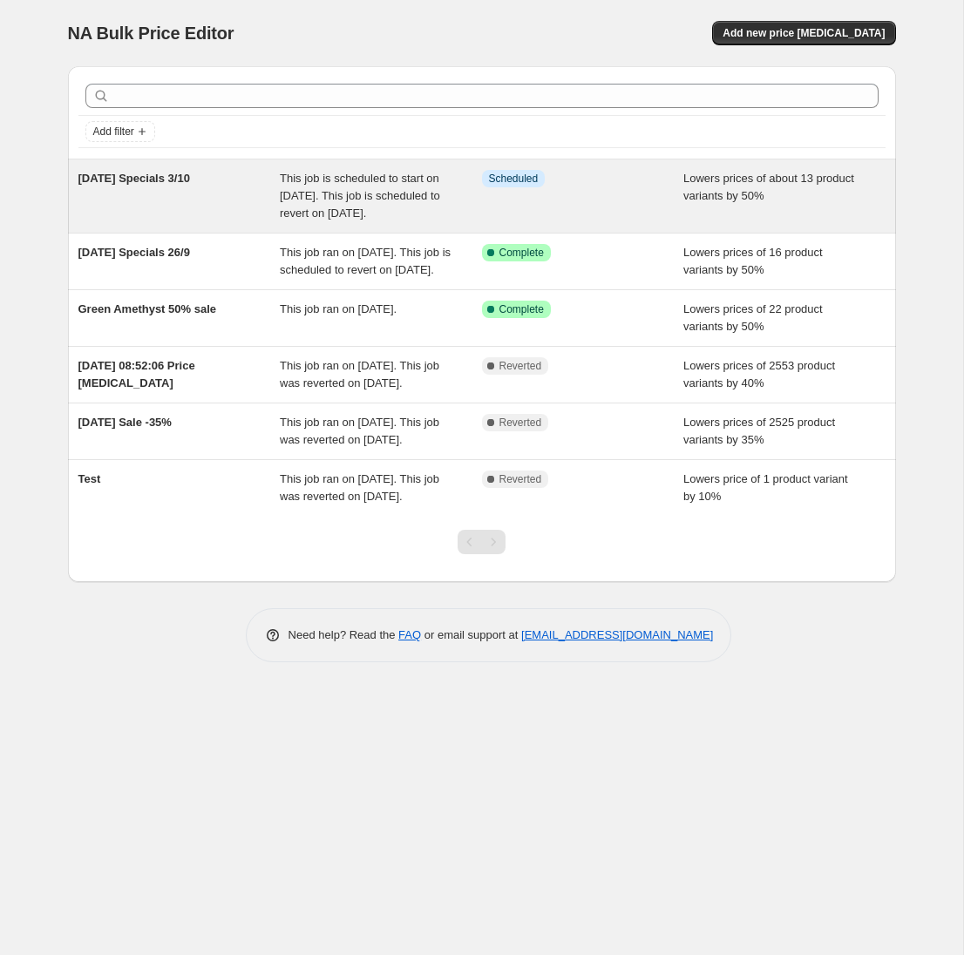
click at [151, 181] on span "[DATE] Specials 3/10" at bounding box center [134, 178] width 112 height 13
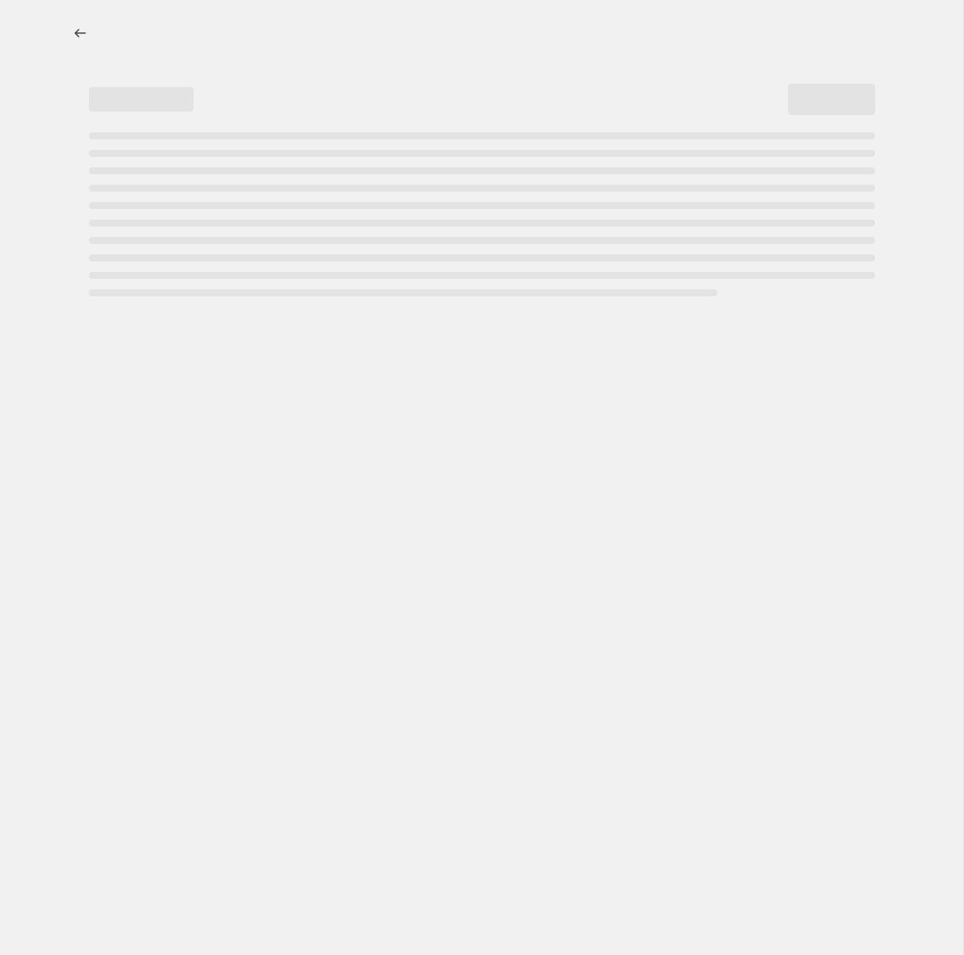
select select "percentage"
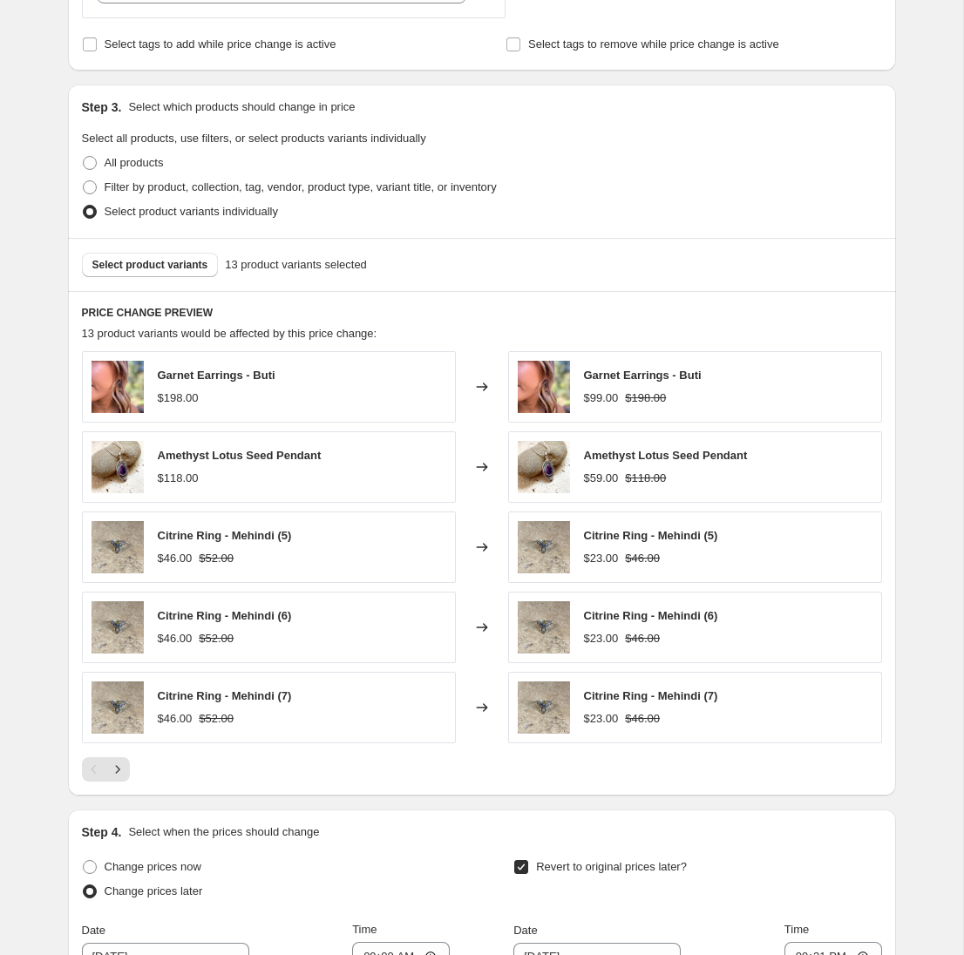
scroll to position [843, 0]
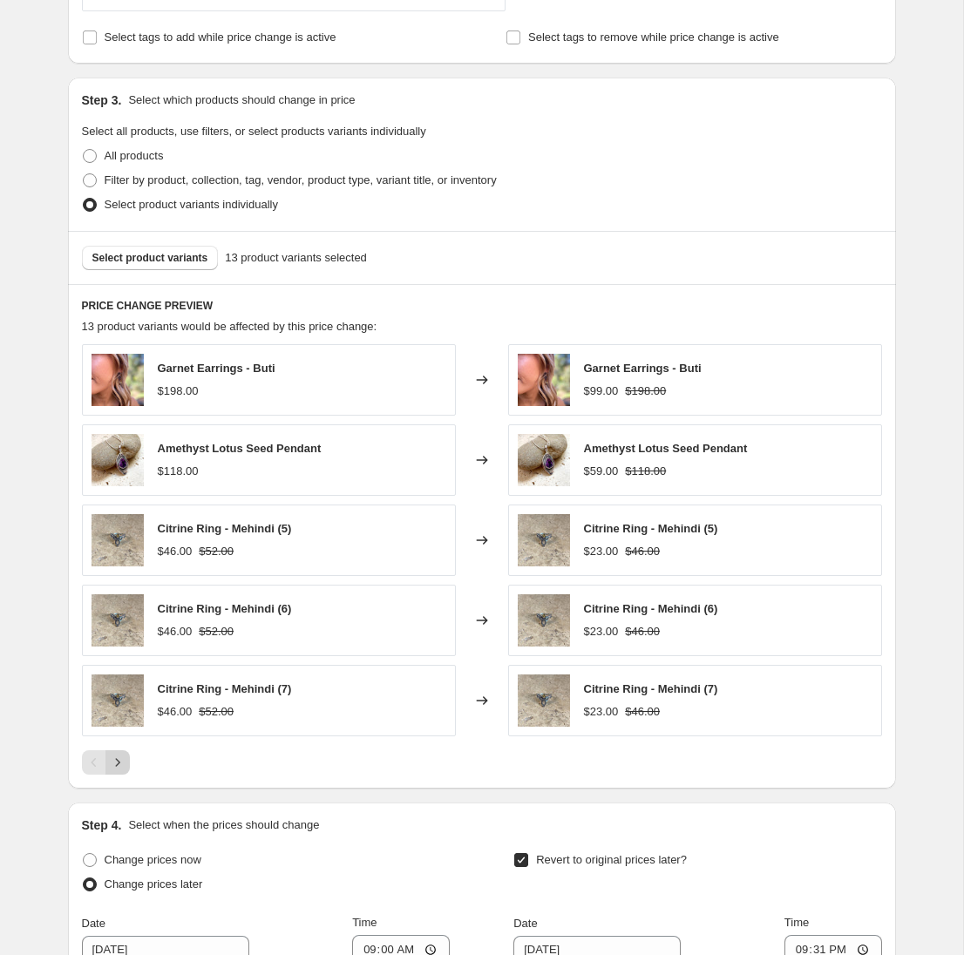
click at [121, 766] on icon "Next" at bounding box center [117, 762] width 17 height 17
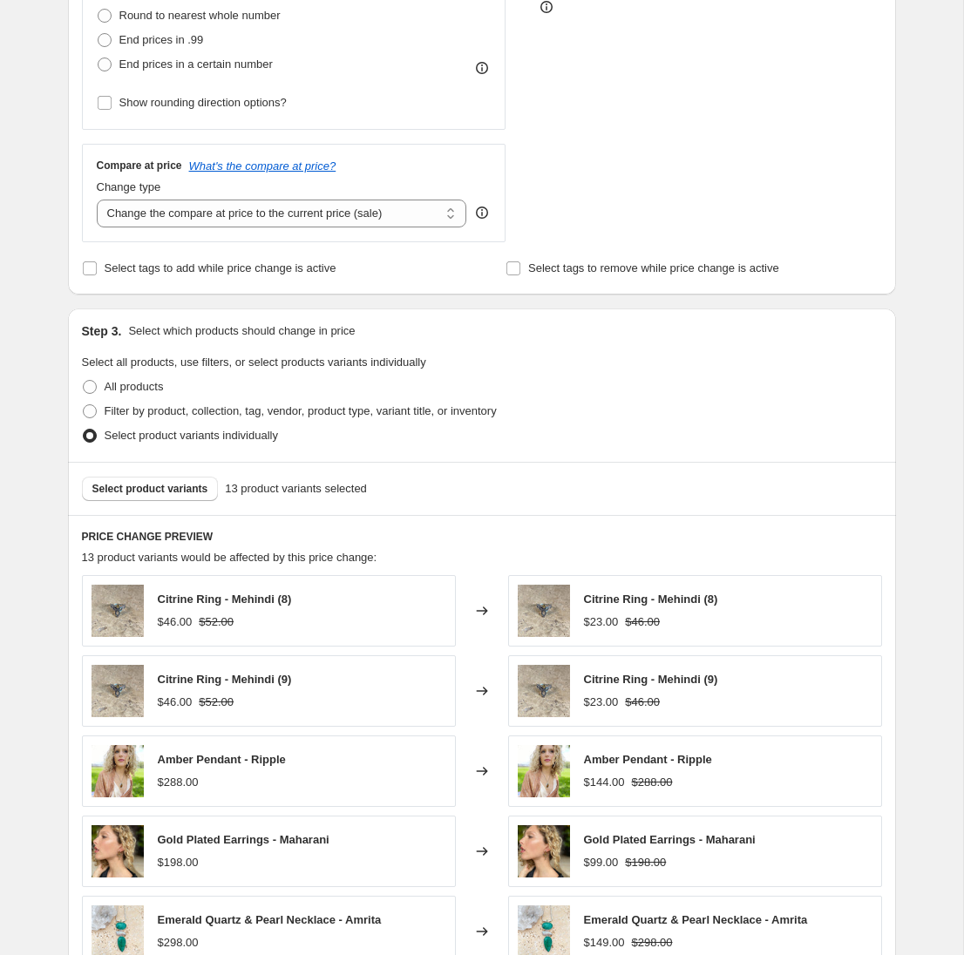
scroll to position [0, 0]
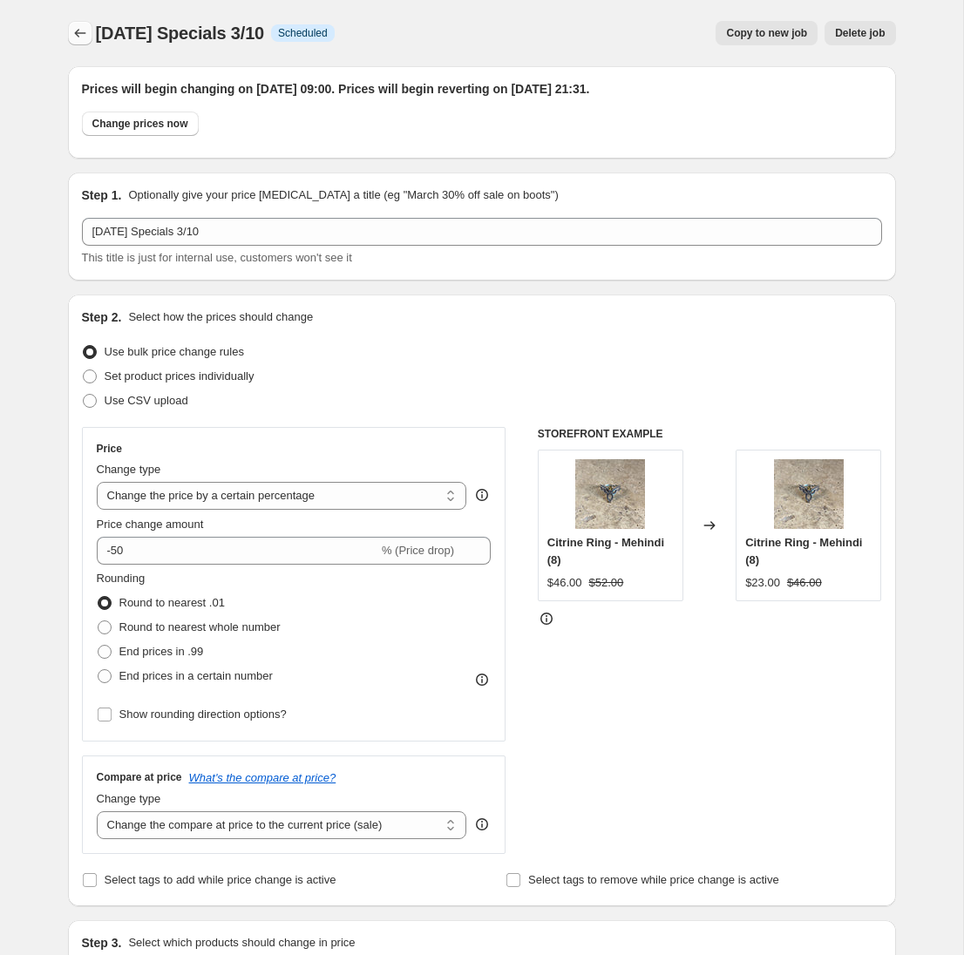
click at [82, 32] on icon "Price change jobs" at bounding box center [79, 32] width 17 height 17
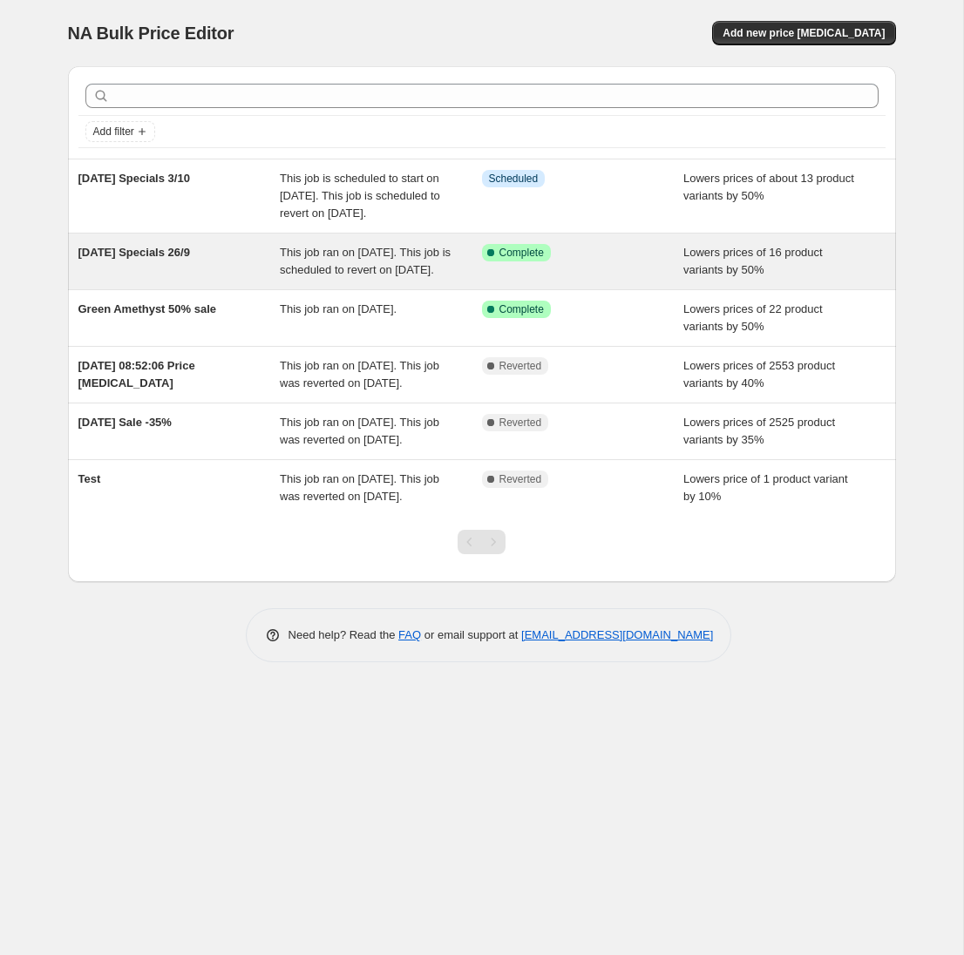
click at [154, 259] on span "[DATE] Specials 26/9" at bounding box center [134, 252] width 112 height 13
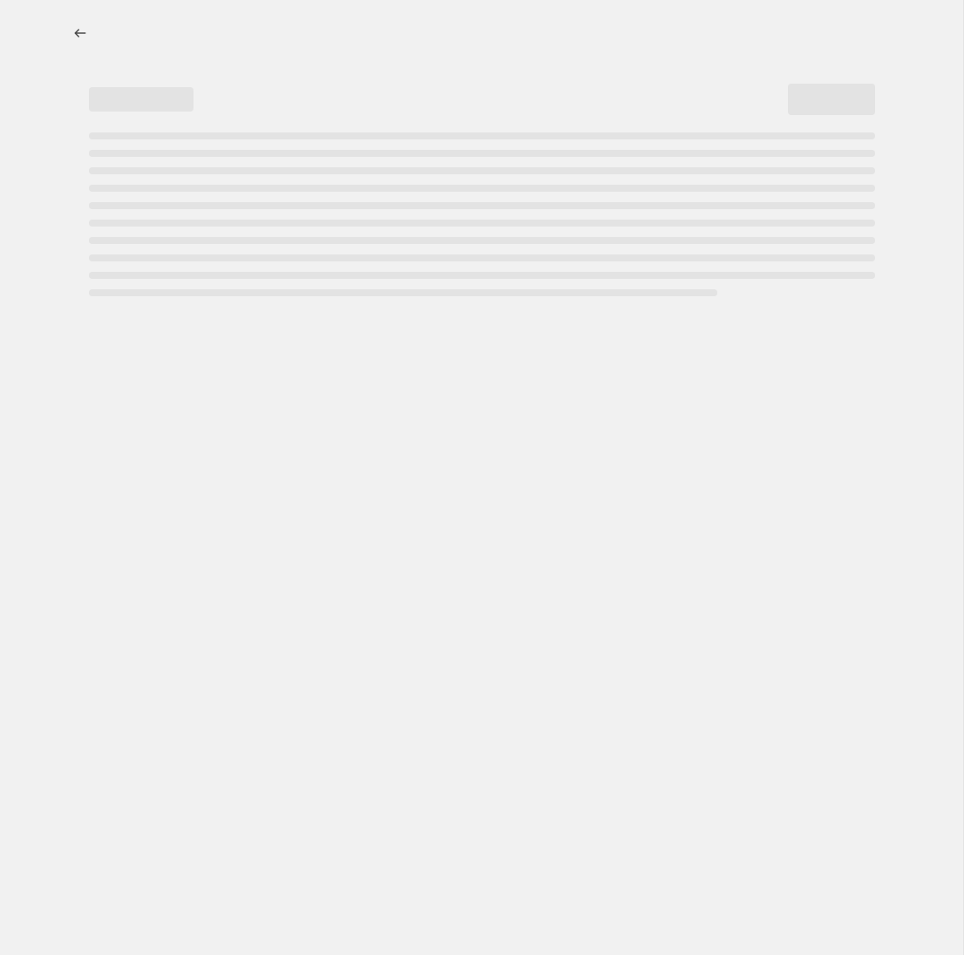
select select "percentage"
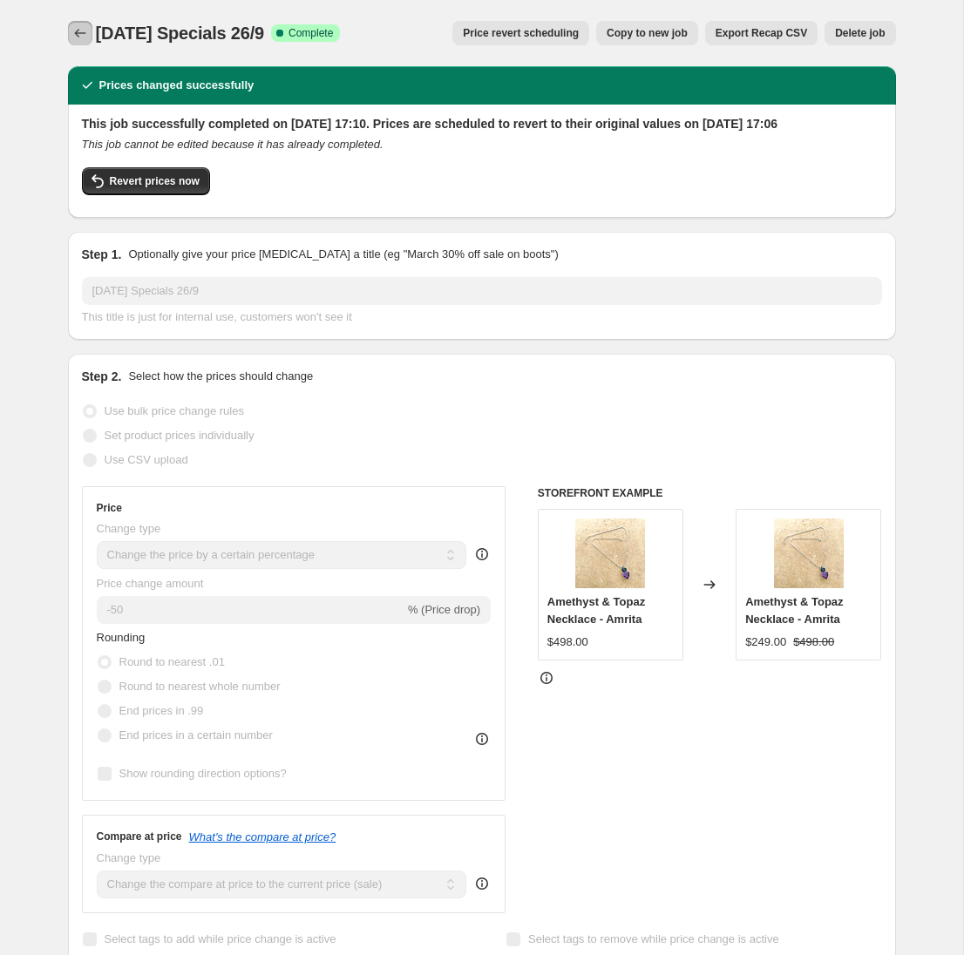
click at [83, 33] on icon "Price change jobs" at bounding box center [79, 32] width 17 height 17
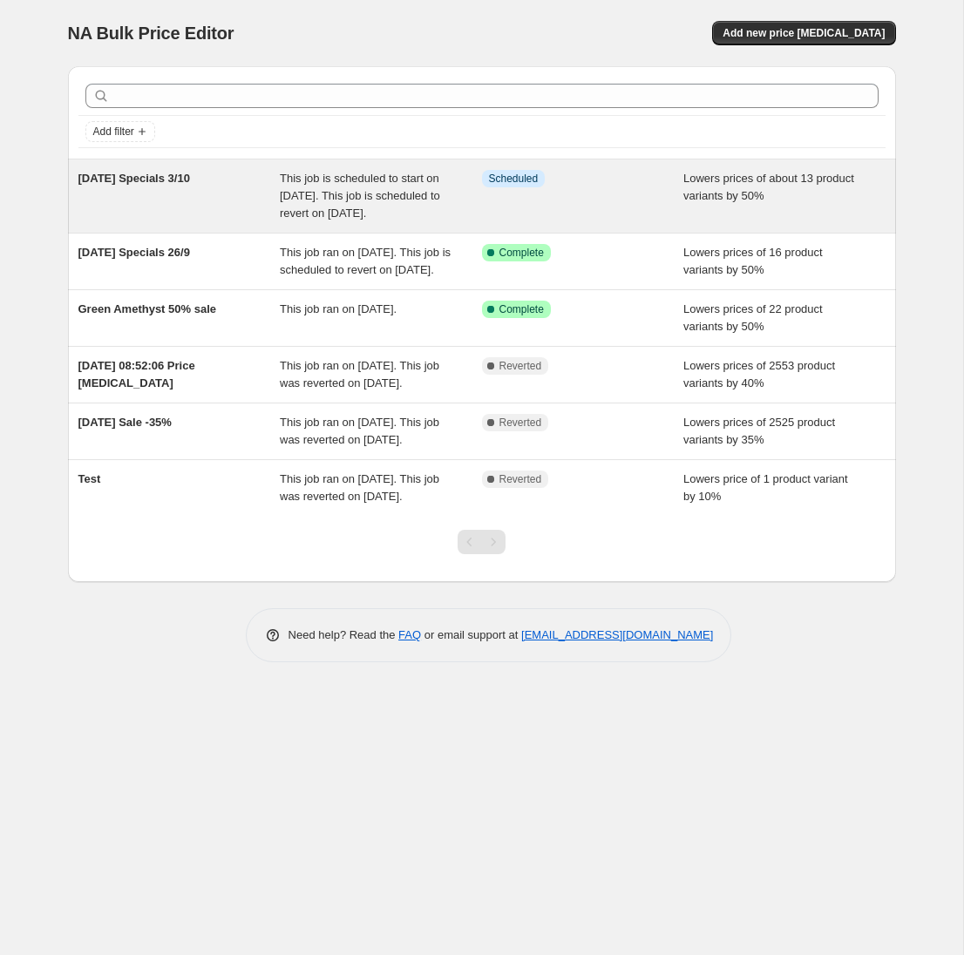
click at [148, 178] on span "[DATE] Specials 3/10" at bounding box center [134, 178] width 112 height 13
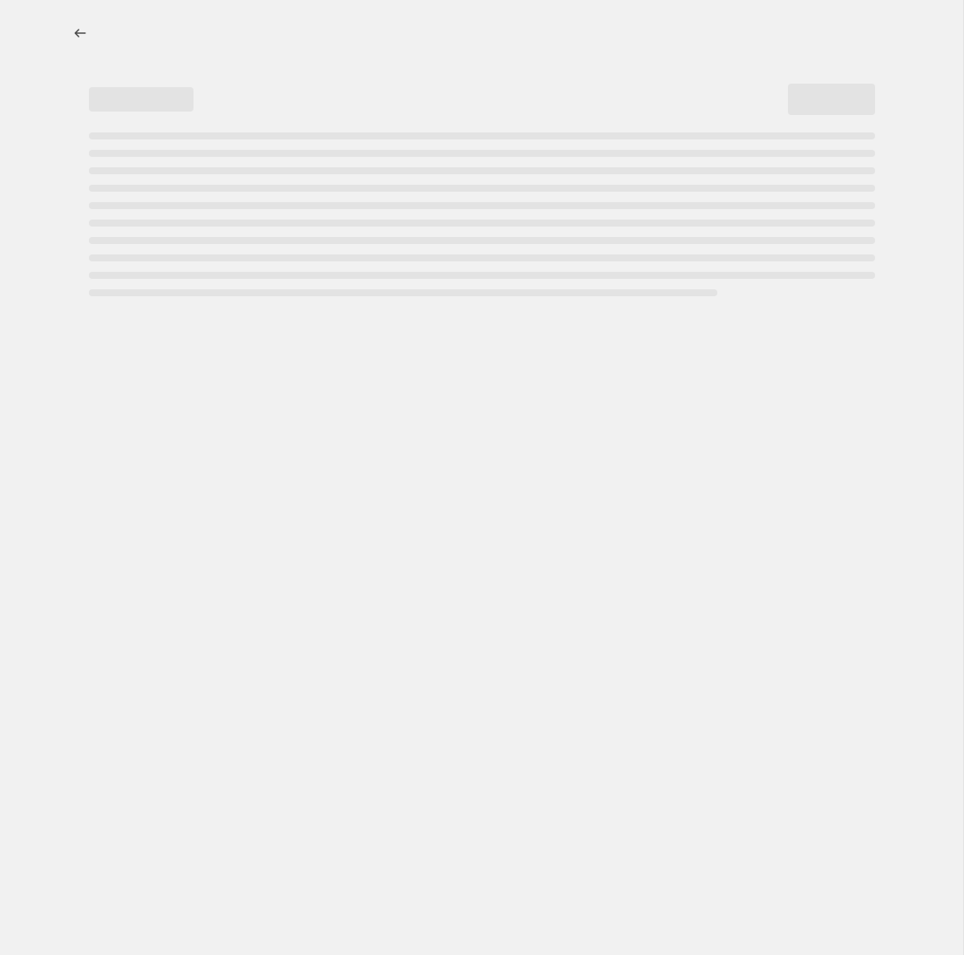
select select "percentage"
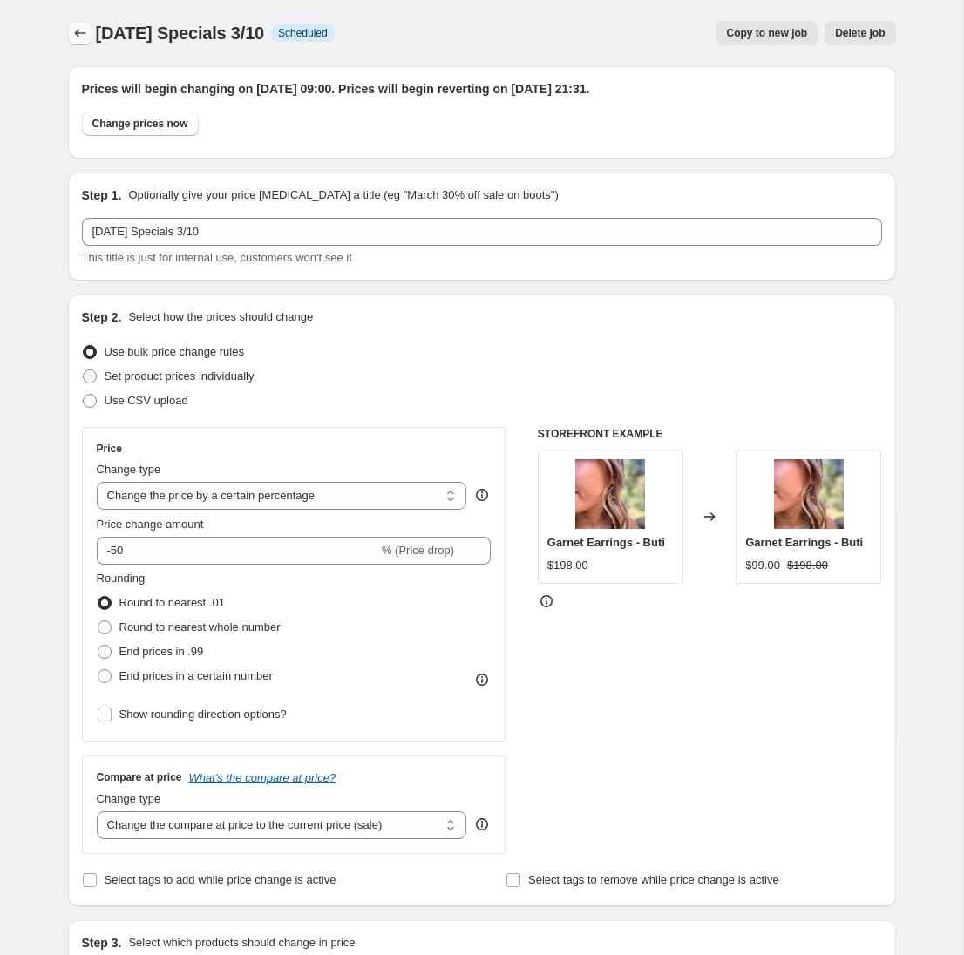
click at [81, 31] on icon "Price change jobs" at bounding box center [79, 32] width 17 height 17
